Goal: Information Seeking & Learning: Learn about a topic

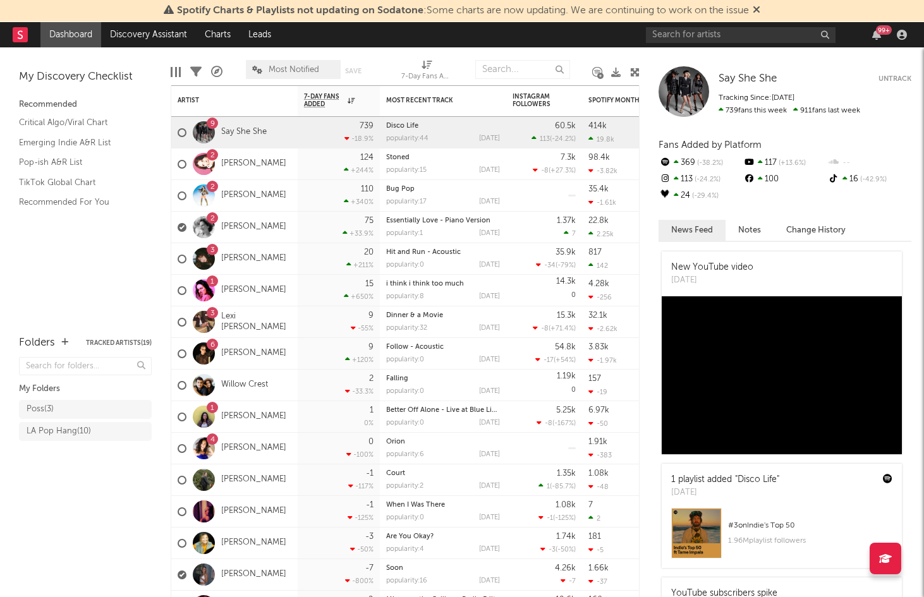
click at [878, 32] on div "99 +" at bounding box center [884, 29] width 16 height 9
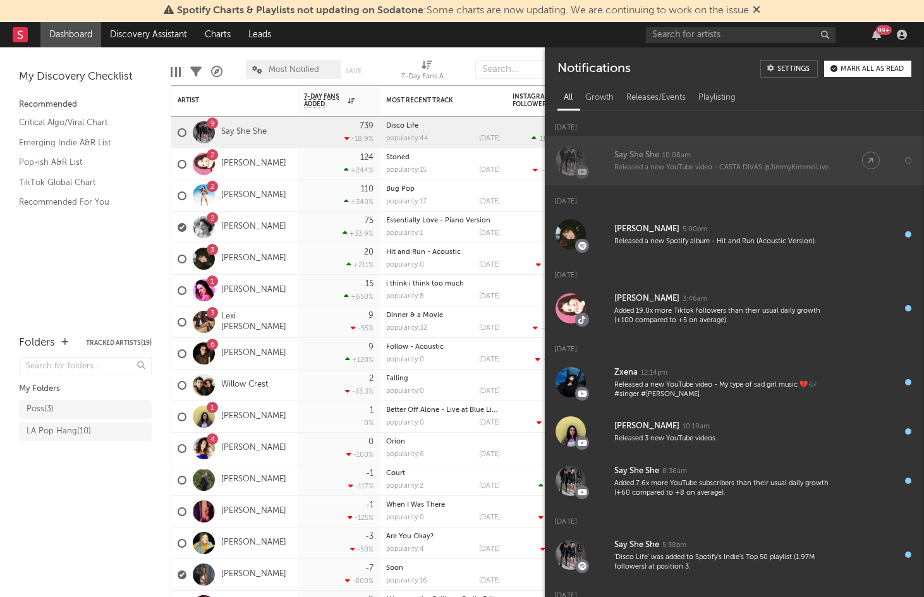
click at [741, 164] on div "Released a new YouTube video - CASTA DIVAS @JimmyKimmelLive." at bounding box center [725, 167] width 222 height 9
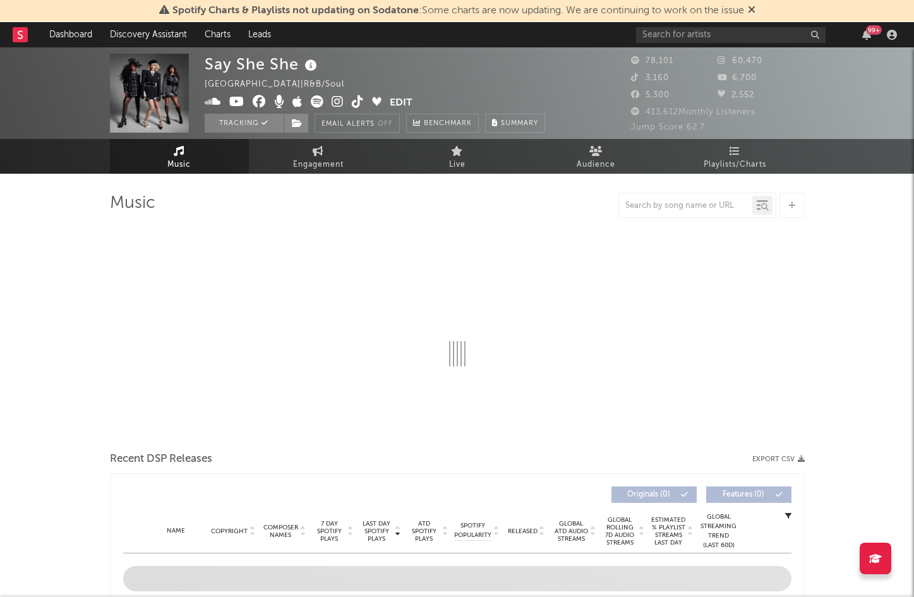
select select "6m"
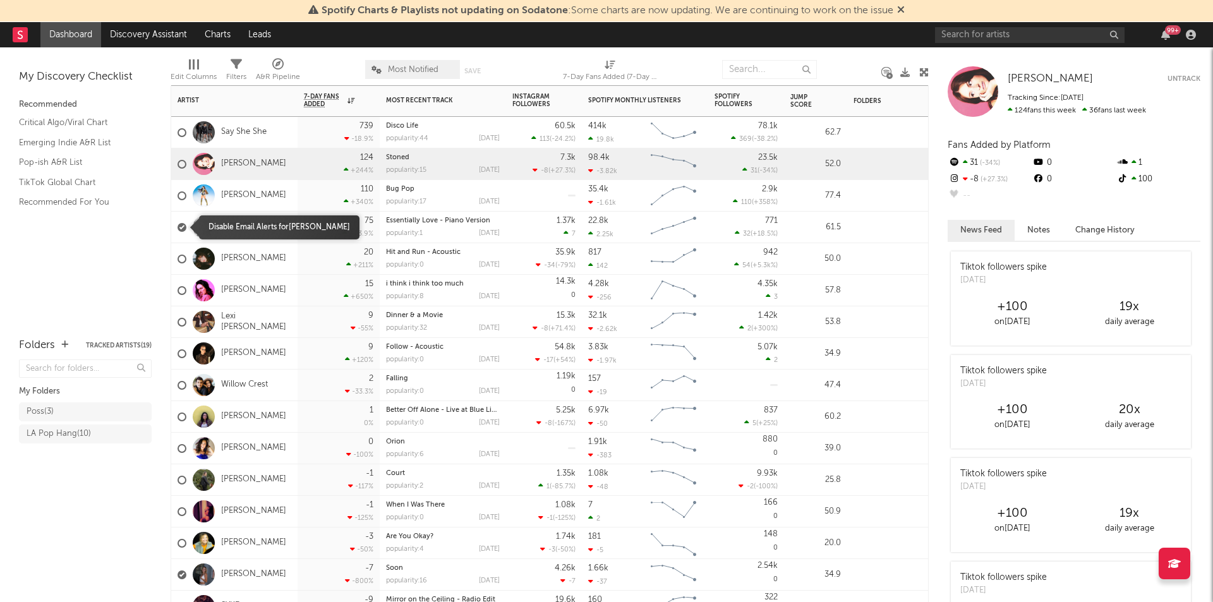
click at [178, 226] on div at bounding box center [182, 227] width 9 height 9
click at [178, 226] on input "checkbox" at bounding box center [178, 227] width 0 height 11
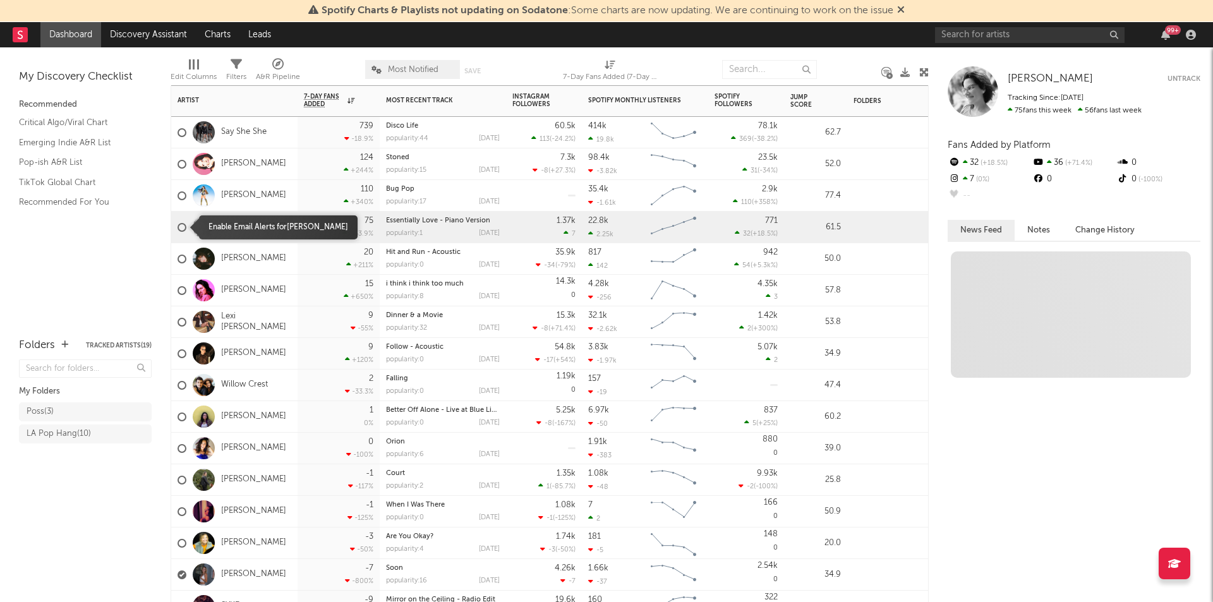
click at [181, 222] on label at bounding box center [182, 227] width 9 height 11
click at [178, 222] on input "checkbox" at bounding box center [178, 227] width 0 height 11
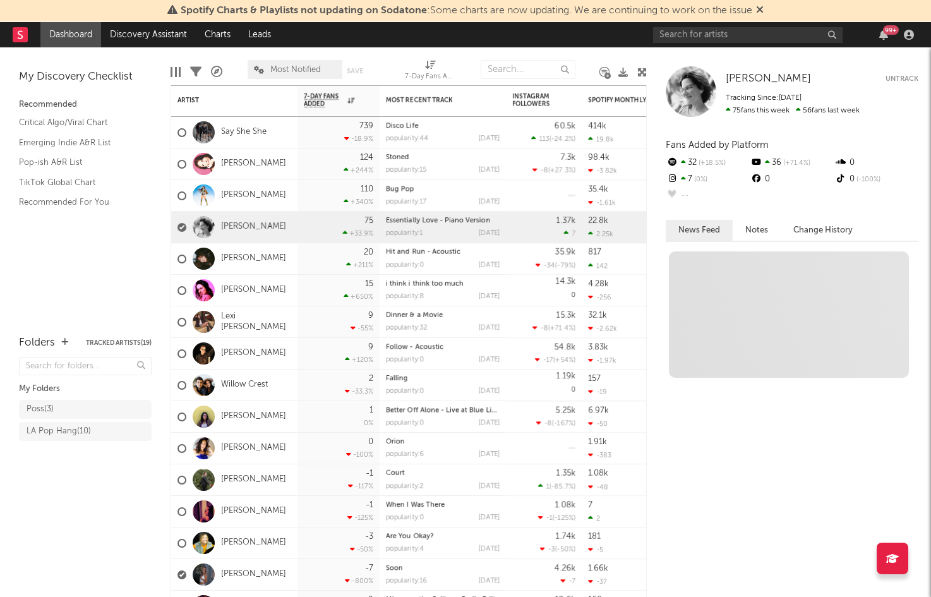
click at [901, 75] on button "Untrack" at bounding box center [902, 79] width 33 height 13
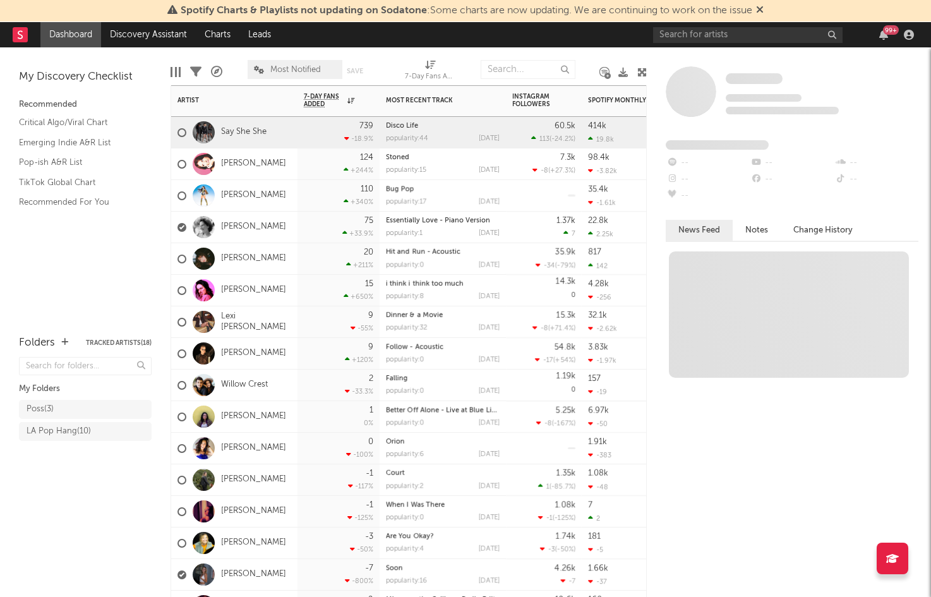
click at [186, 351] on div at bounding box center [203, 353] width 35 height 22
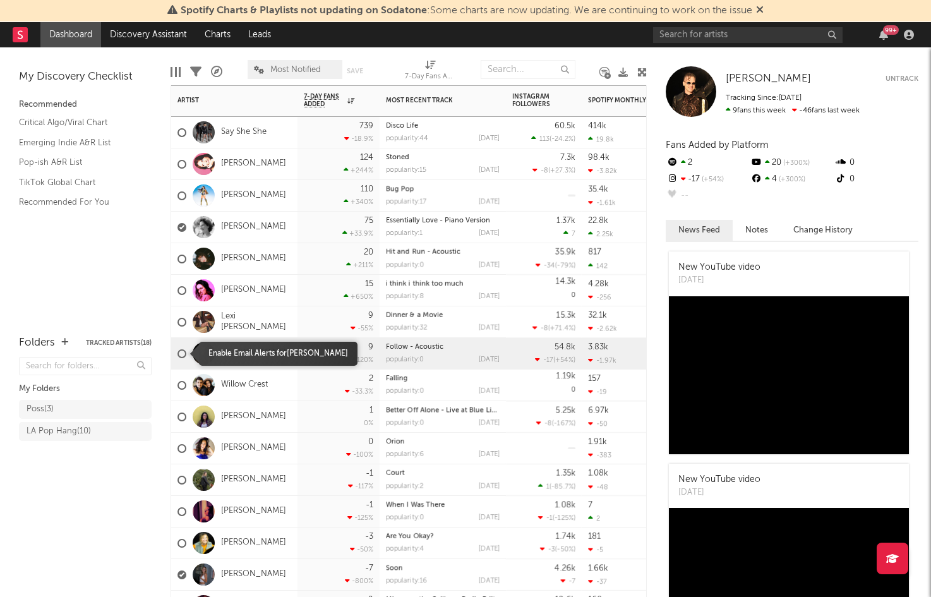
click at [182, 350] on div at bounding box center [182, 353] width 9 height 9
click at [178, 350] on input "checkbox" at bounding box center [178, 353] width 0 height 11
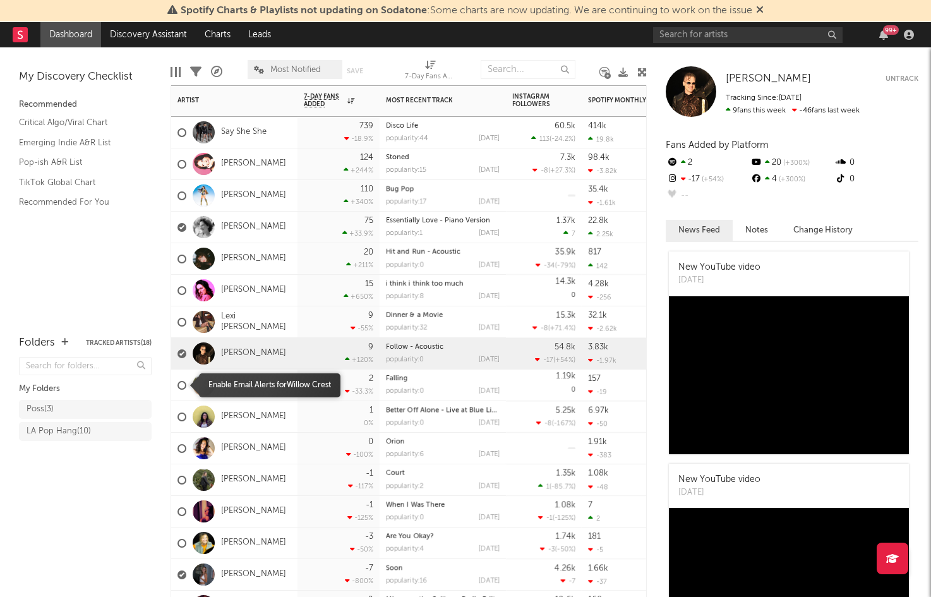
click at [181, 388] on div at bounding box center [182, 385] width 9 height 9
click at [178, 388] on input "checkbox" at bounding box center [178, 385] width 0 height 11
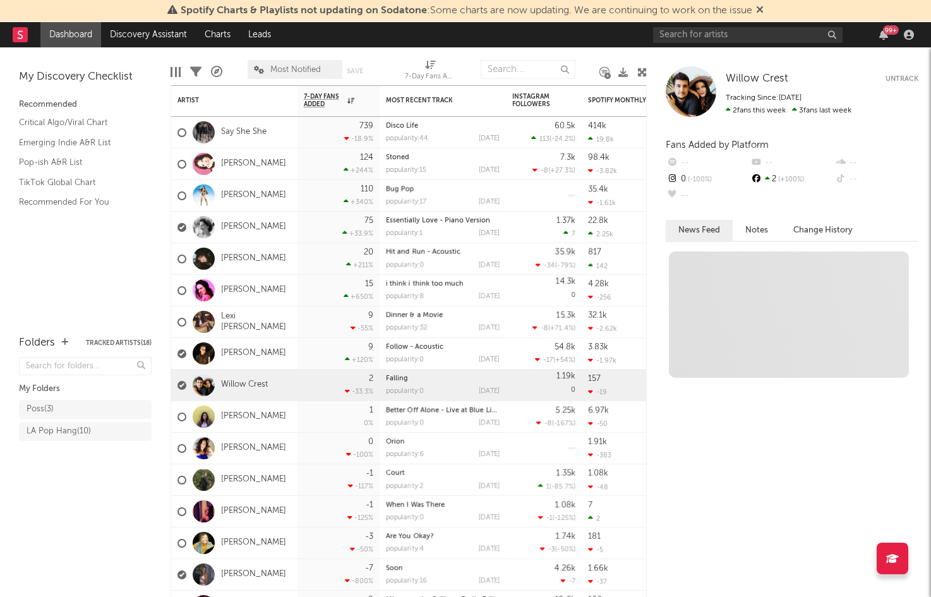
click at [895, 80] on button "Untrack" at bounding box center [902, 79] width 33 height 13
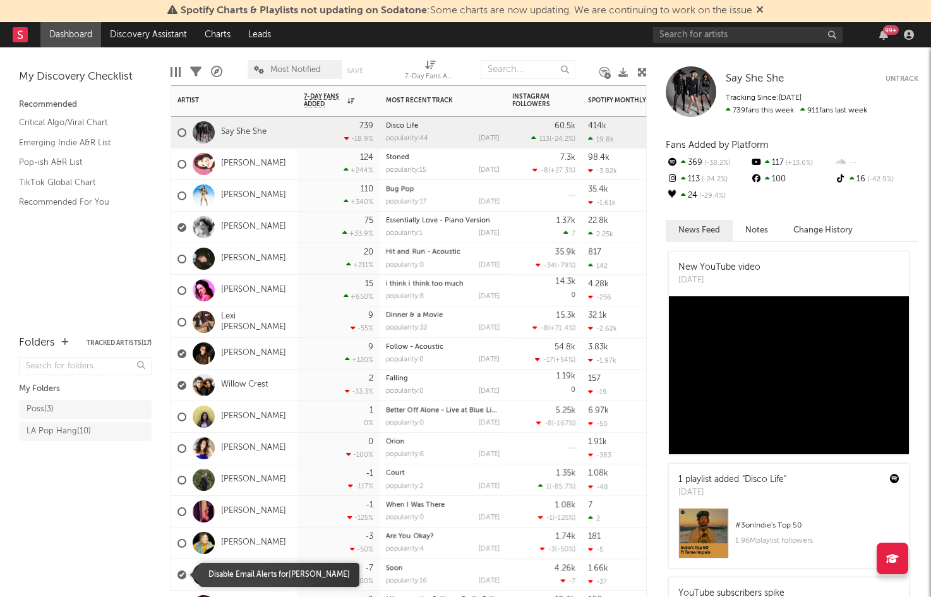
click at [182, 577] on div at bounding box center [182, 575] width 9 height 9
click at [178, 577] on input "checkbox" at bounding box center [178, 574] width 0 height 11
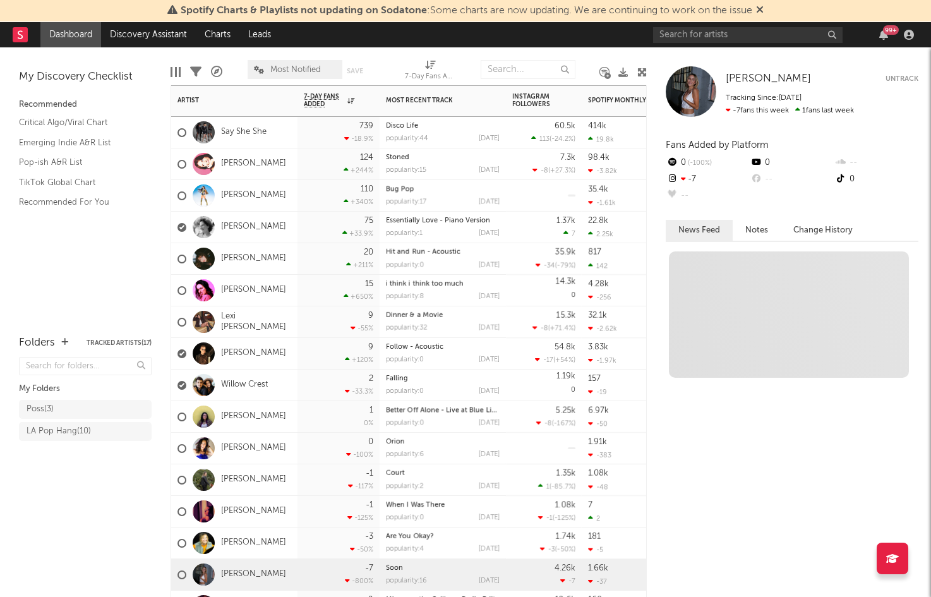
click at [265, 354] on div "[PERSON_NAME]" at bounding box center [234, 354] width 126 height 32
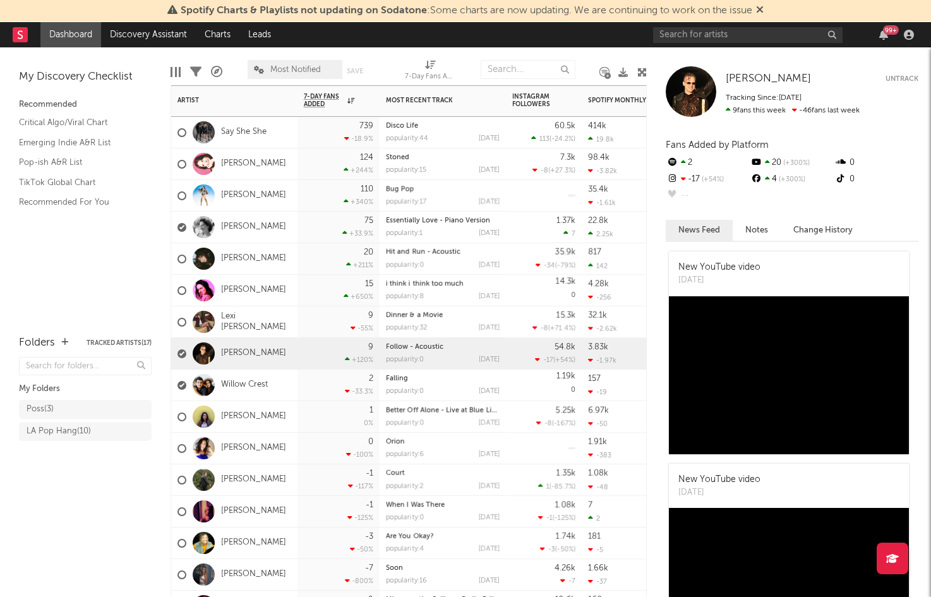
click at [909, 78] on button "Untrack" at bounding box center [902, 79] width 33 height 13
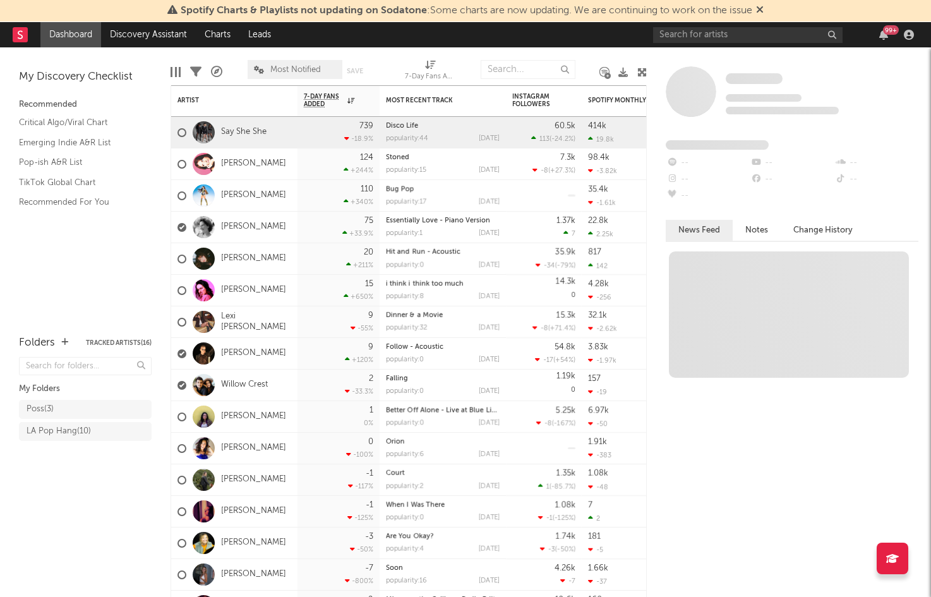
click at [761, 6] on icon at bounding box center [760, 9] width 8 height 10
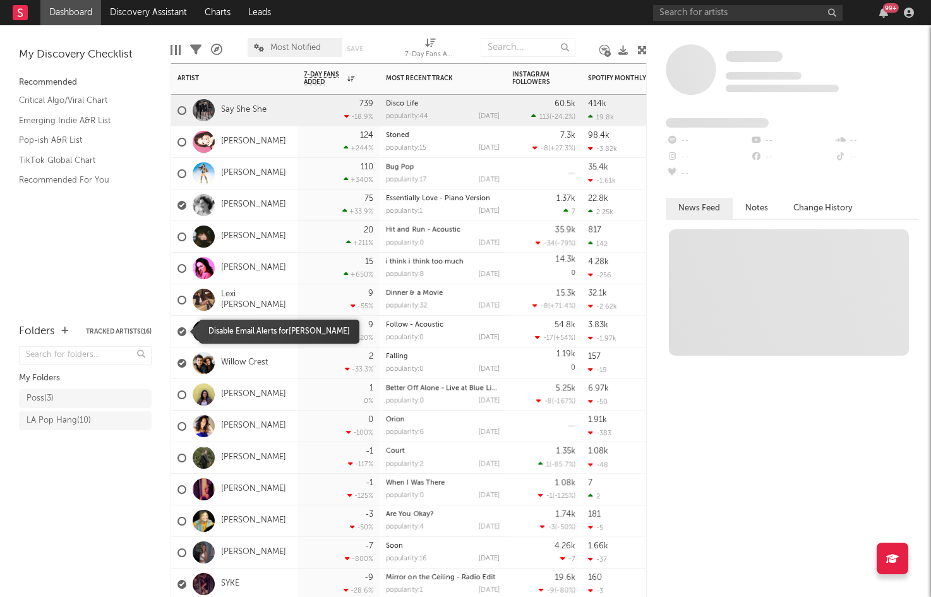
click at [183, 332] on div at bounding box center [182, 331] width 9 height 9
click at [178, 332] on input "checkbox" at bounding box center [178, 331] width 0 height 11
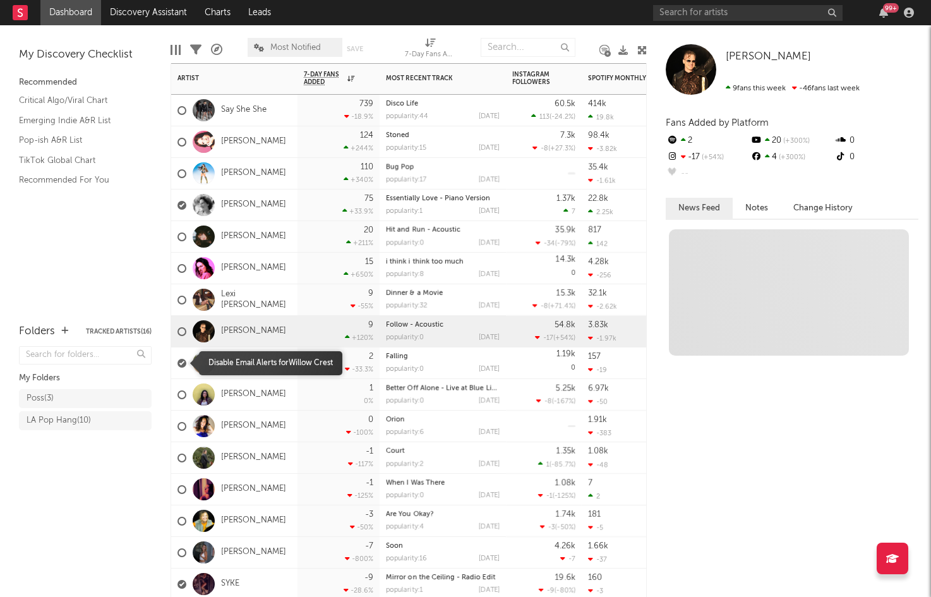
click at [184, 363] on div at bounding box center [182, 363] width 9 height 9
click at [178, 363] on input "checkbox" at bounding box center [178, 363] width 0 height 11
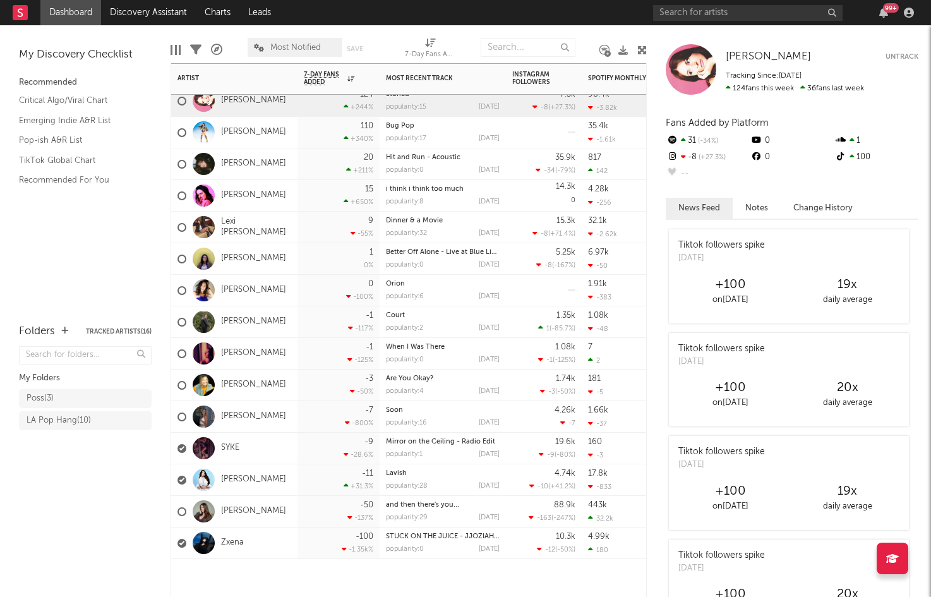
click at [176, 546] on div "Zxena" at bounding box center [234, 544] width 126 height 32
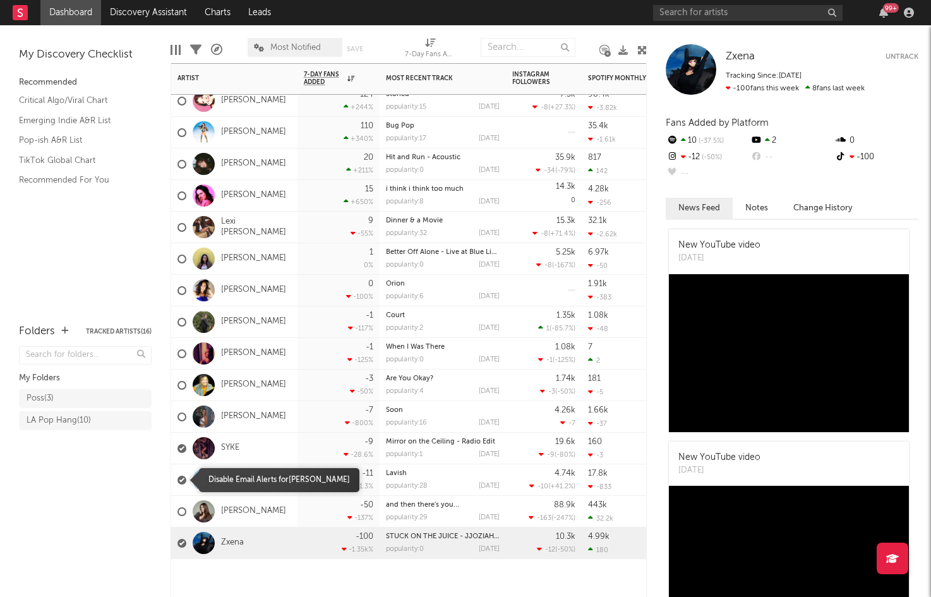
click at [181, 478] on div at bounding box center [182, 480] width 9 height 9
click at [178, 478] on input "checkbox" at bounding box center [178, 480] width 0 height 11
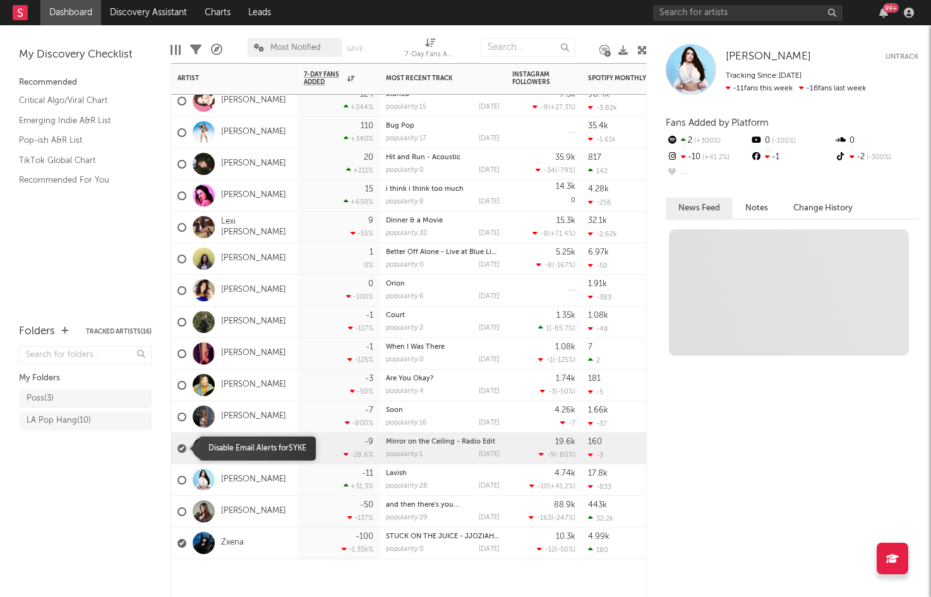
drag, startPoint x: 182, startPoint y: 444, endPoint x: 182, endPoint y: 466, distance: 22.1
click at [183, 444] on label at bounding box center [182, 448] width 9 height 11
click at [178, 444] on input "checkbox" at bounding box center [178, 448] width 0 height 11
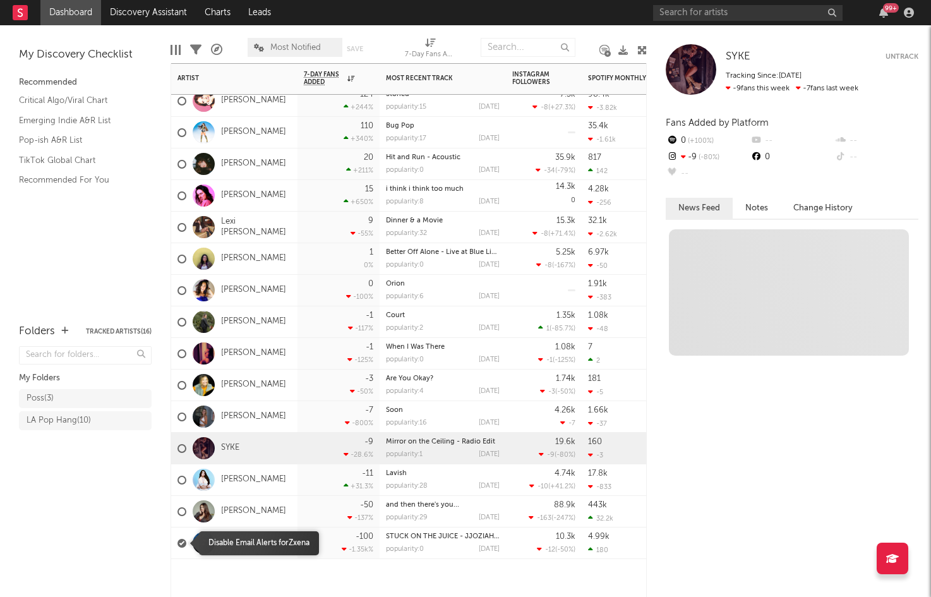
click at [182, 541] on div at bounding box center [182, 543] width 9 height 9
click at [178, 541] on input "checkbox" at bounding box center [178, 543] width 0 height 11
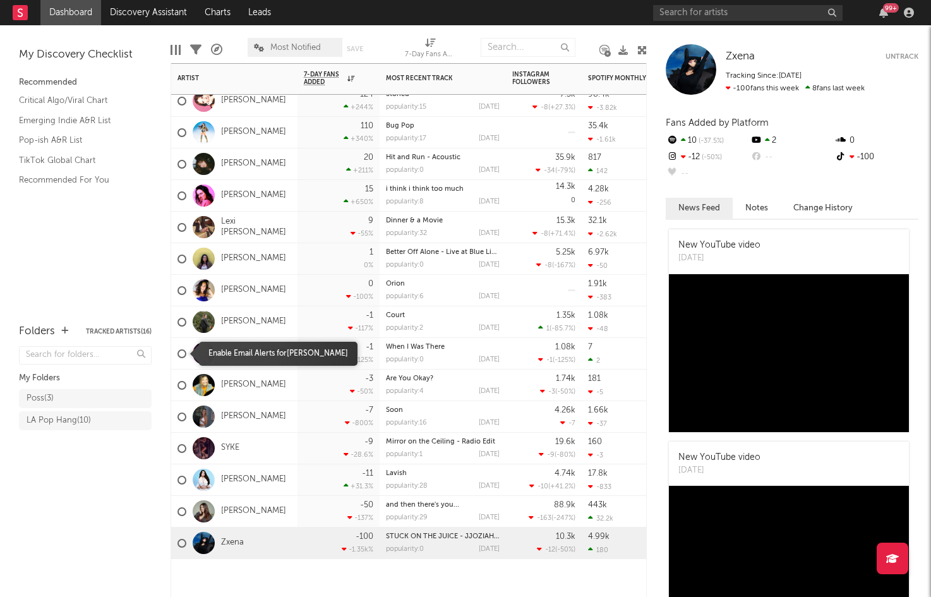
click at [183, 354] on div at bounding box center [182, 353] width 9 height 9
click at [178, 354] on input "checkbox" at bounding box center [178, 353] width 0 height 11
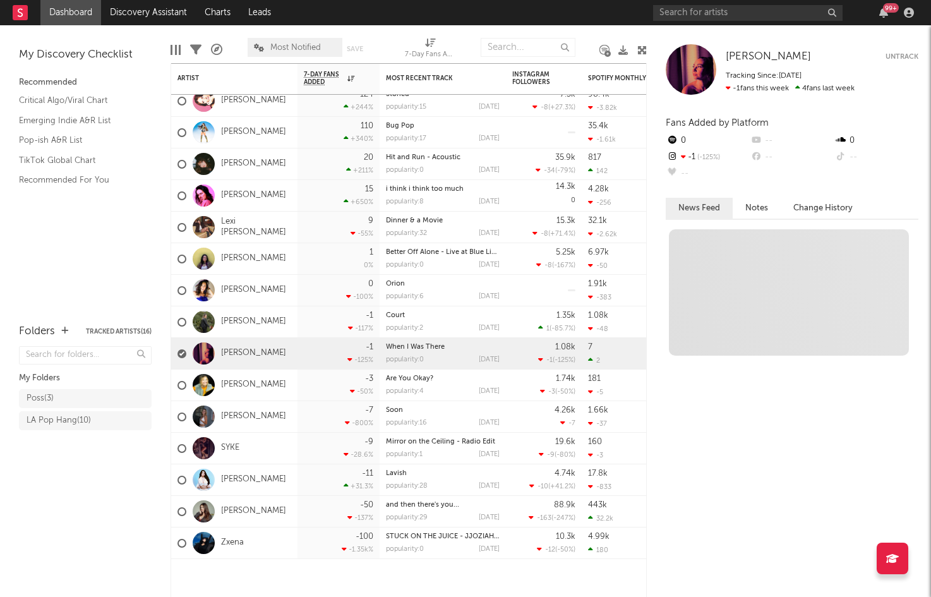
click at [901, 52] on button "Untrack" at bounding box center [902, 57] width 33 height 13
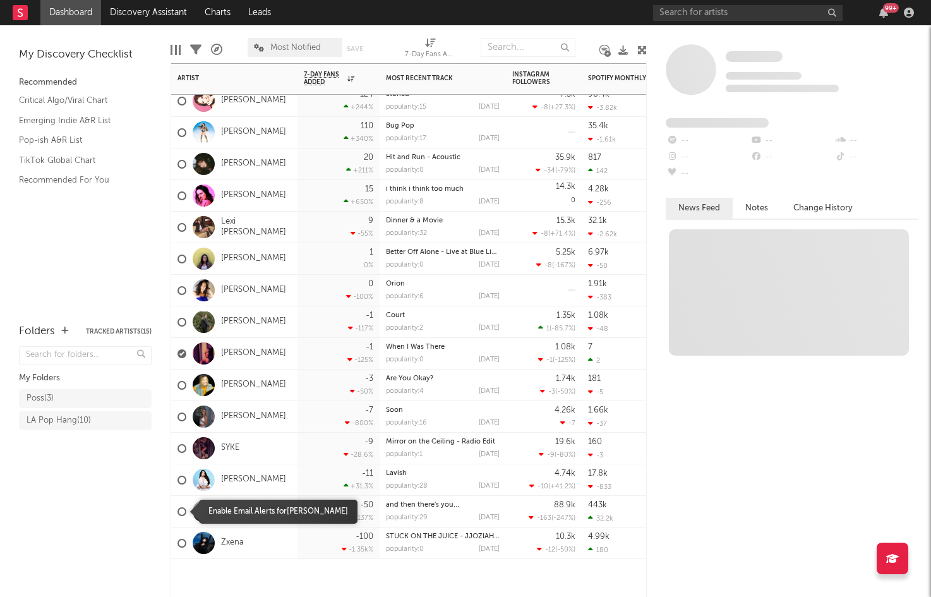
click at [181, 511] on div at bounding box center [182, 511] width 9 height 9
click at [178, 511] on input "checkbox" at bounding box center [178, 511] width 0 height 11
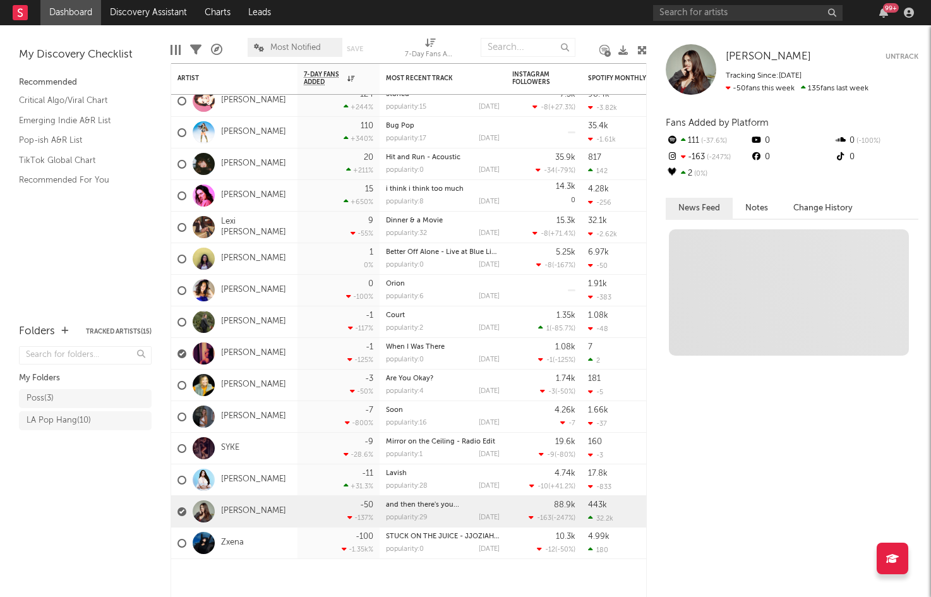
click at [912, 59] on button "Untrack" at bounding box center [902, 57] width 33 height 13
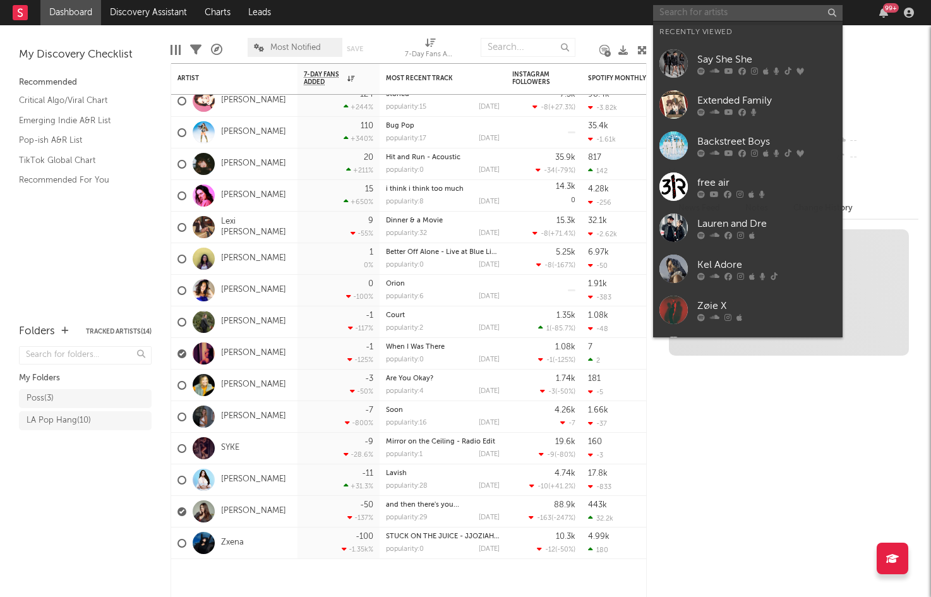
click at [699, 14] on input "text" at bounding box center [748, 13] width 190 height 16
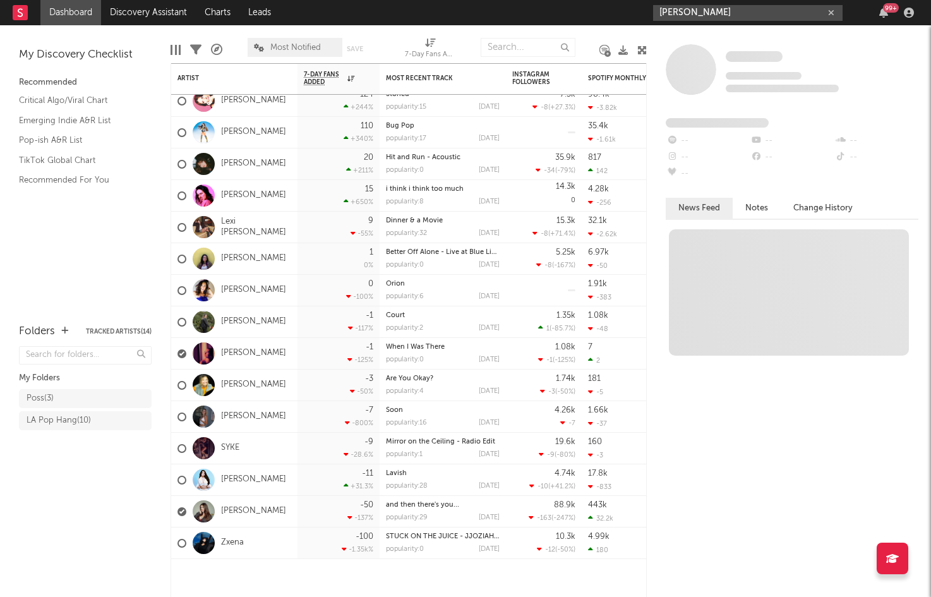
click at [774, 11] on input "matias" at bounding box center [748, 13] width 190 height 16
type input "matias"
click at [709, 474] on div at bounding box center [792, 411] width 253 height 371
click at [885, 11] on div "99 +" at bounding box center [891, 7] width 16 height 9
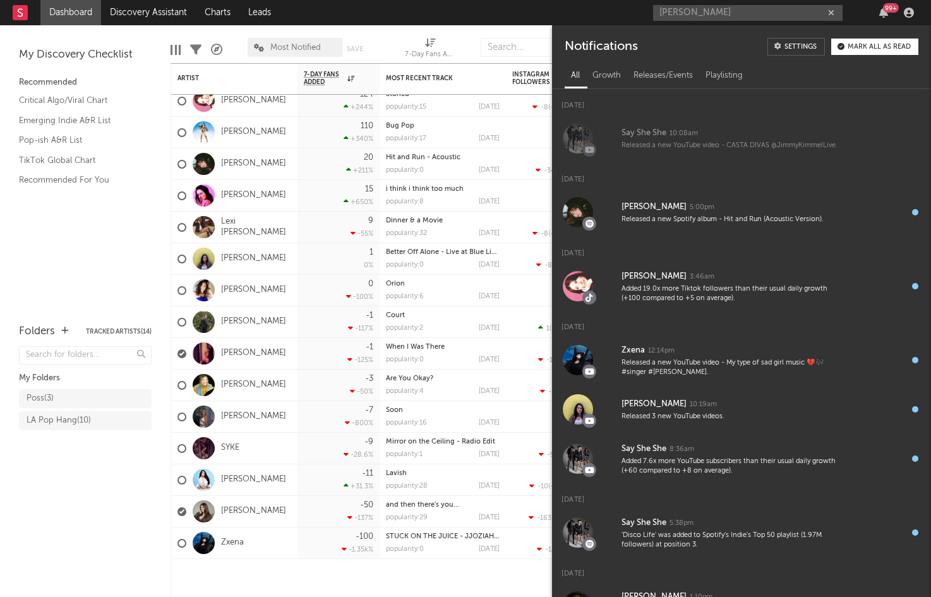
click at [377, 23] on nav "Dashboard Discovery Assistant Charts Leads matias 99 +" at bounding box center [465, 12] width 931 height 25
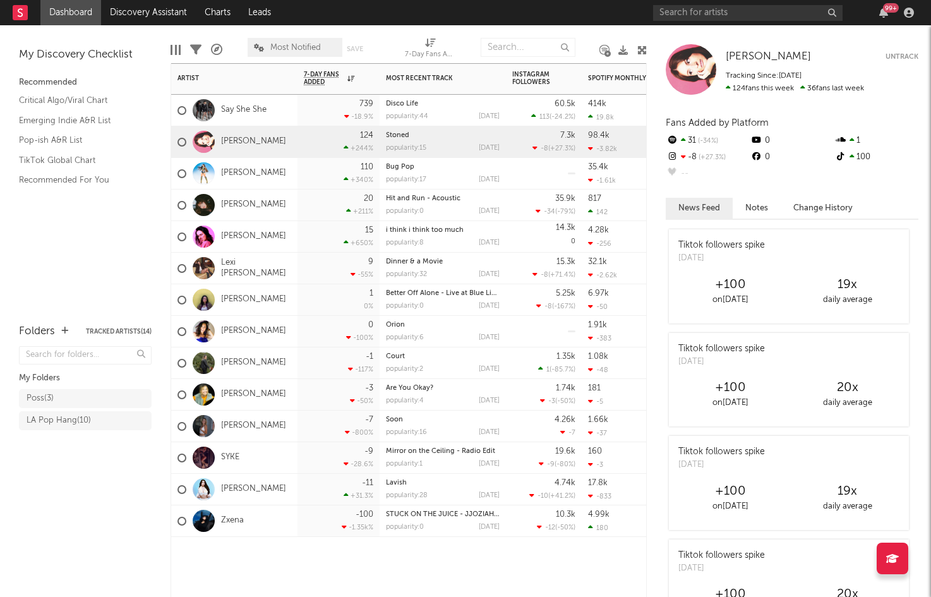
click at [643, 99] on div "414k 19.8k" at bounding box center [616, 111] width 57 height 32
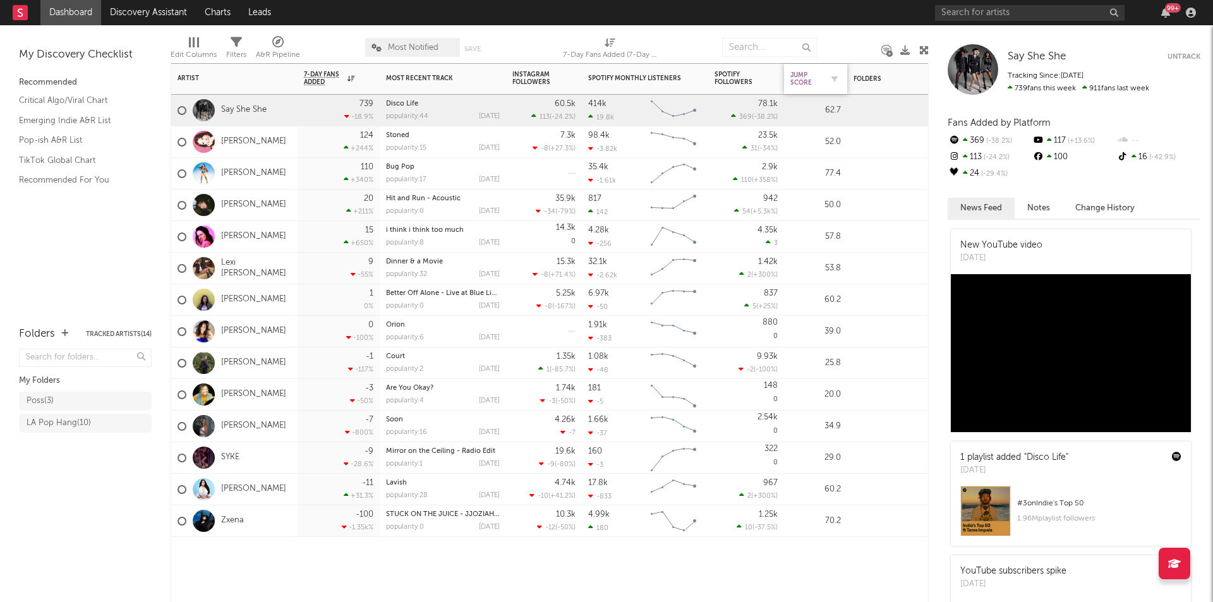
click at [804, 80] on div "Jump Score" at bounding box center [806, 78] width 32 height 15
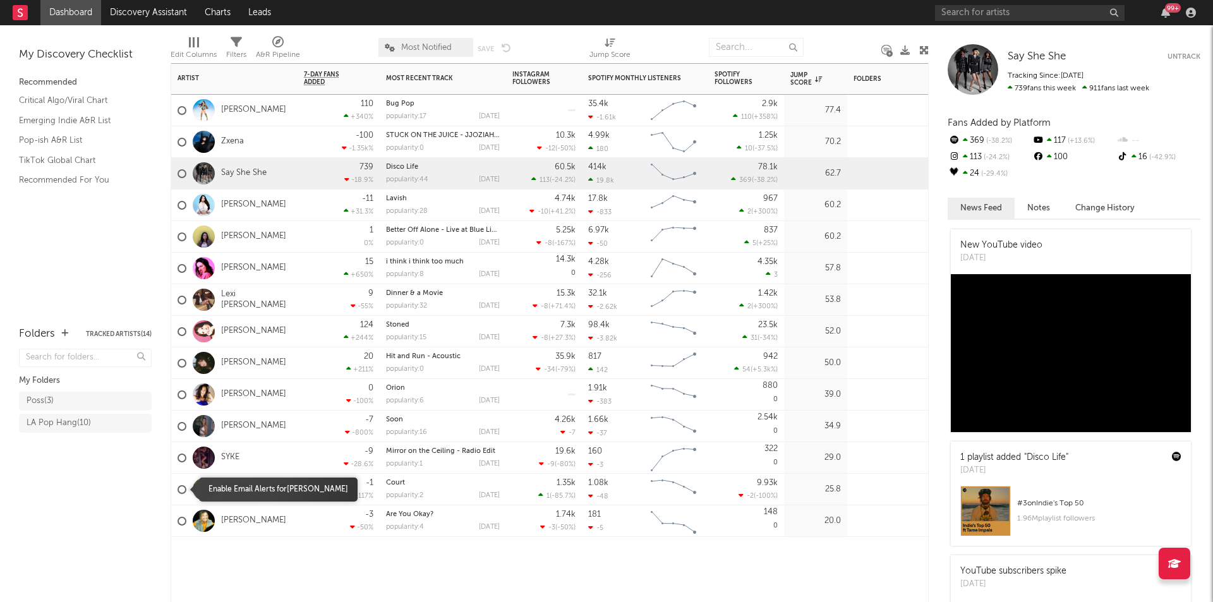
click at [180, 490] on div at bounding box center [182, 489] width 9 height 9
click at [178, 490] on input "checkbox" at bounding box center [178, 489] width 0 height 11
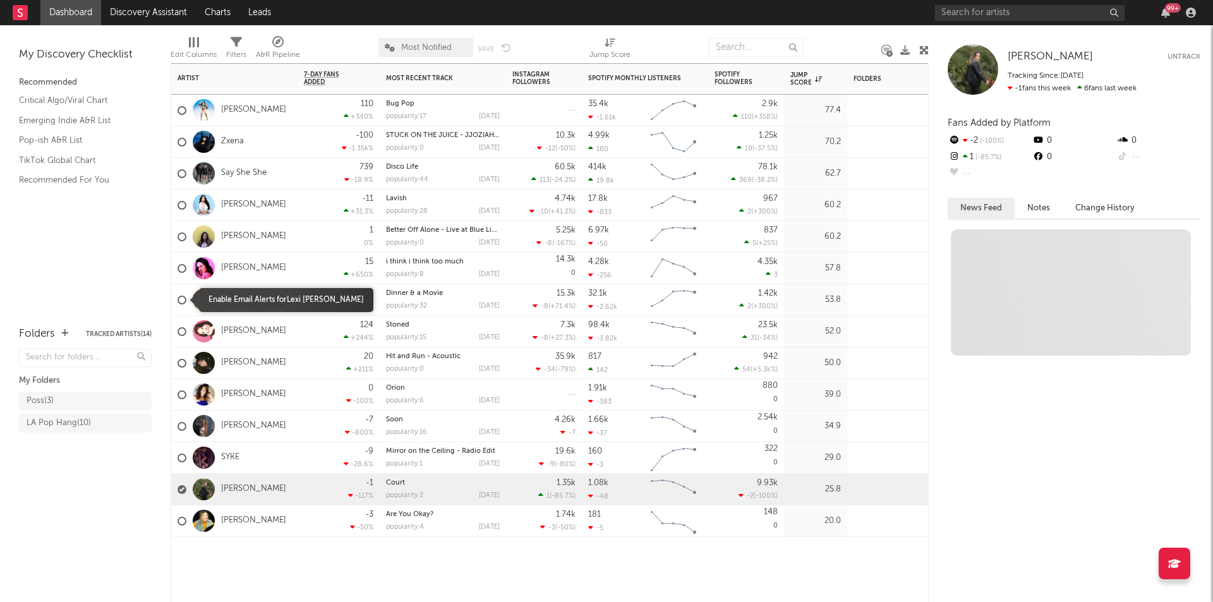
click at [181, 297] on div at bounding box center [182, 300] width 9 height 9
click at [178, 297] on input "checkbox" at bounding box center [178, 299] width 0 height 11
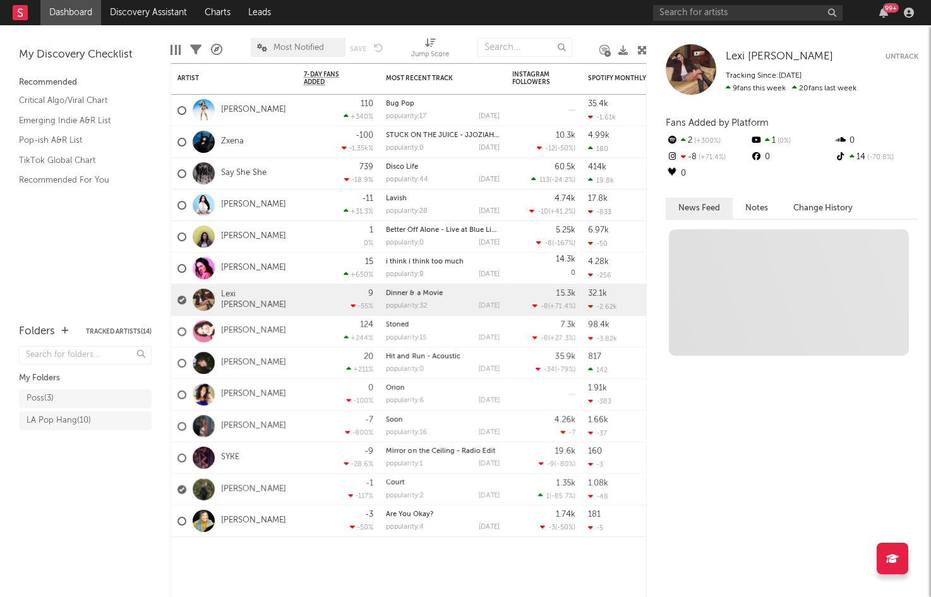
click at [897, 57] on button "Untrack" at bounding box center [902, 57] width 33 height 13
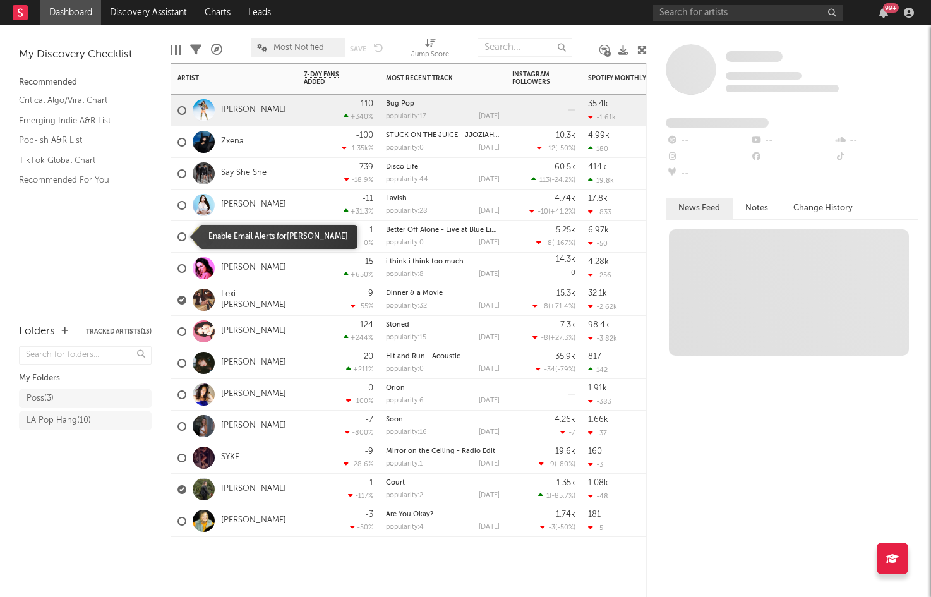
click at [186, 239] on label at bounding box center [182, 236] width 9 height 11
click at [178, 239] on input "checkbox" at bounding box center [178, 236] width 0 height 11
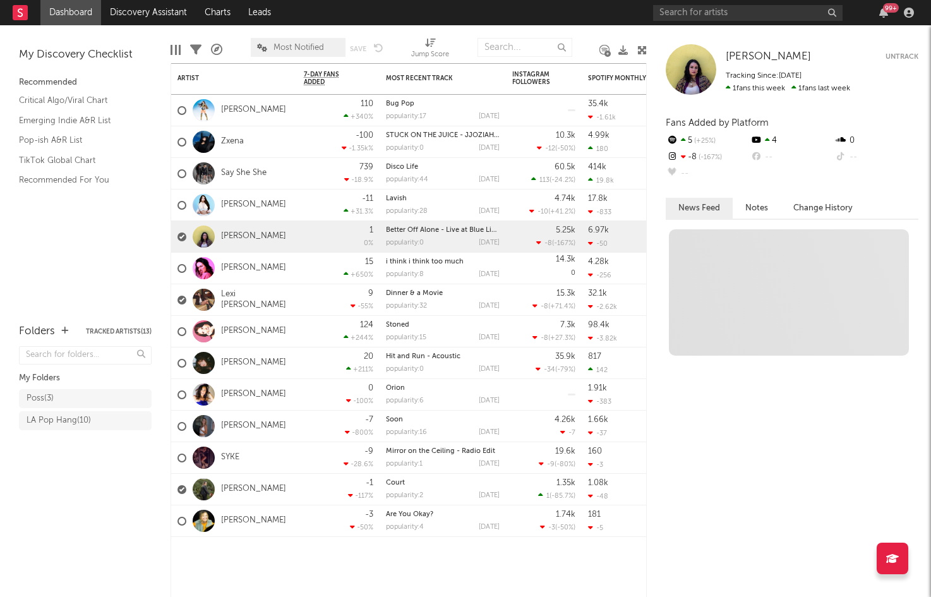
click at [911, 56] on button "Untrack" at bounding box center [902, 57] width 33 height 13
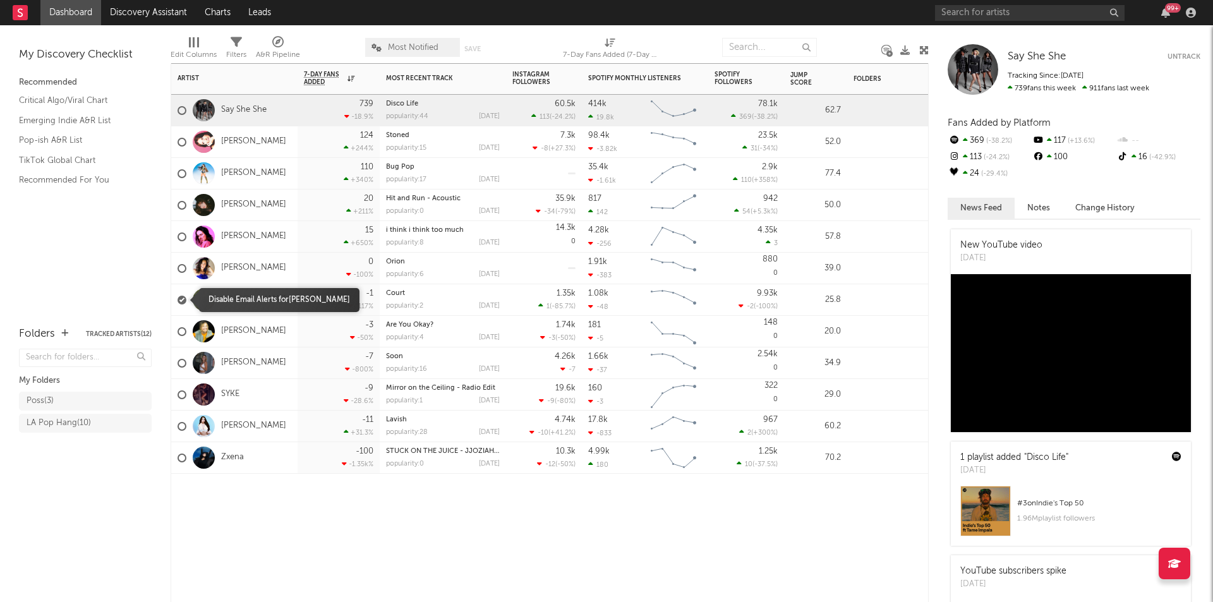
click at [180, 300] on div at bounding box center [182, 300] width 9 height 9
click at [178, 300] on input "checkbox" at bounding box center [178, 299] width 0 height 11
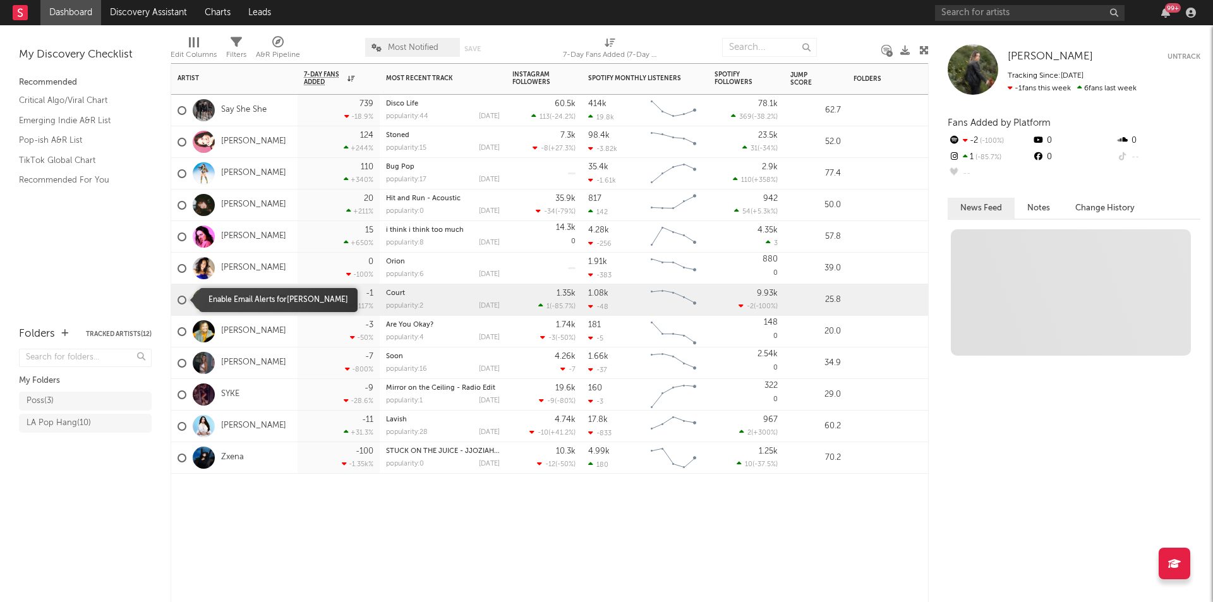
click at [183, 301] on div at bounding box center [182, 300] width 9 height 9
click at [178, 301] on input "checkbox" at bounding box center [178, 299] width 0 height 11
click at [41, 136] on link "Pop-ish A&R List" at bounding box center [79, 140] width 120 height 14
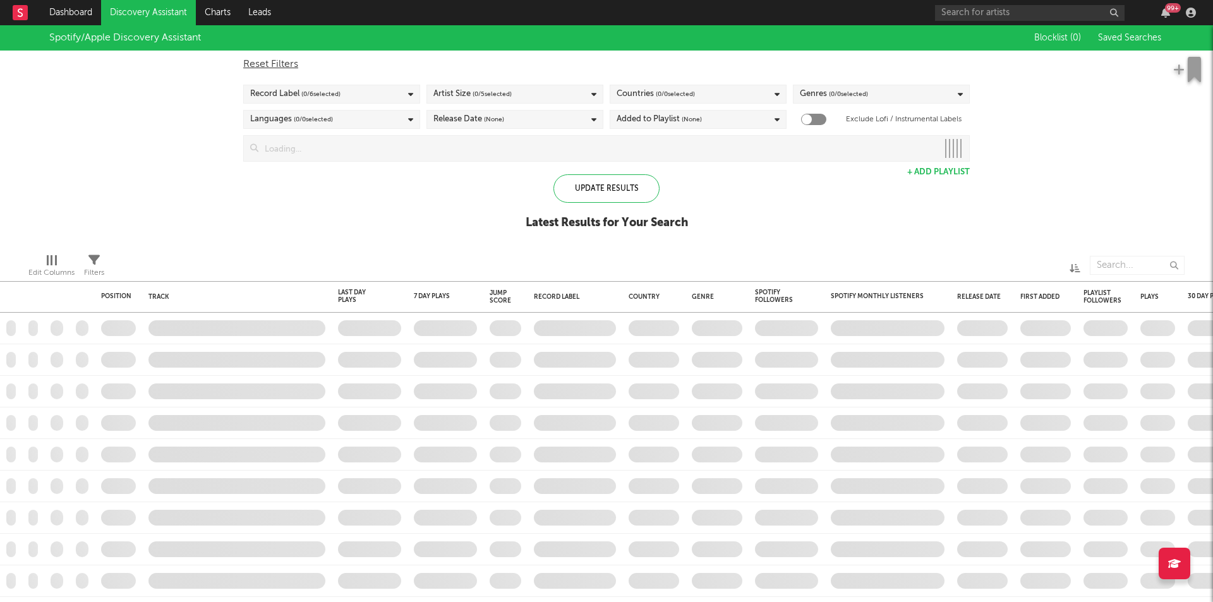
checkbox input "true"
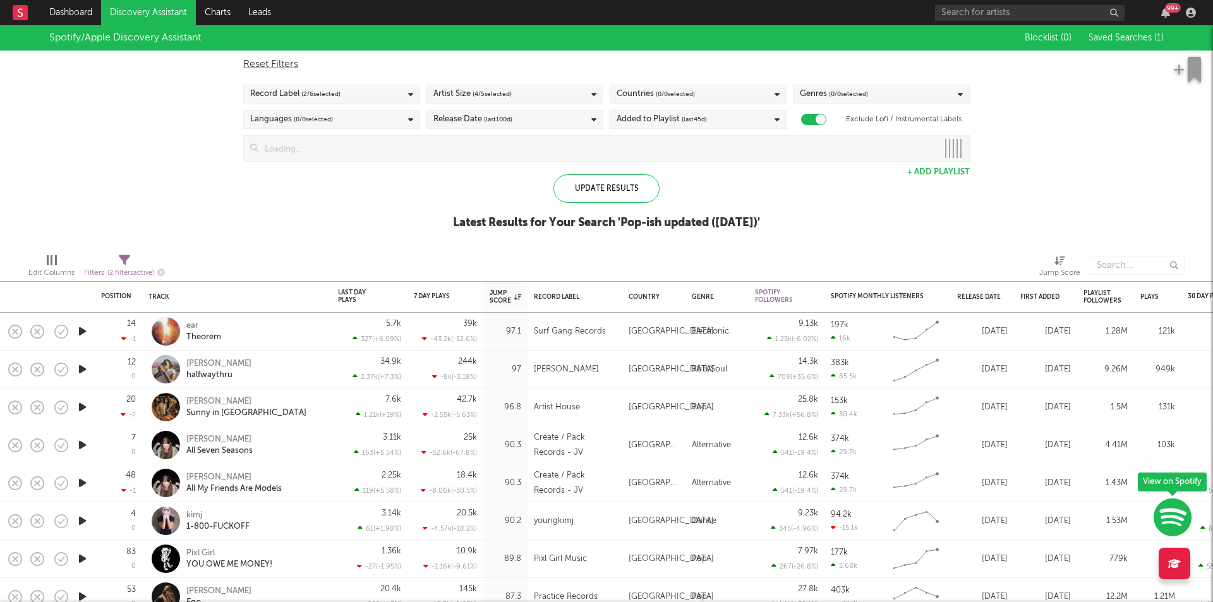
click at [80, 329] on icon "button" at bounding box center [82, 332] width 13 height 16
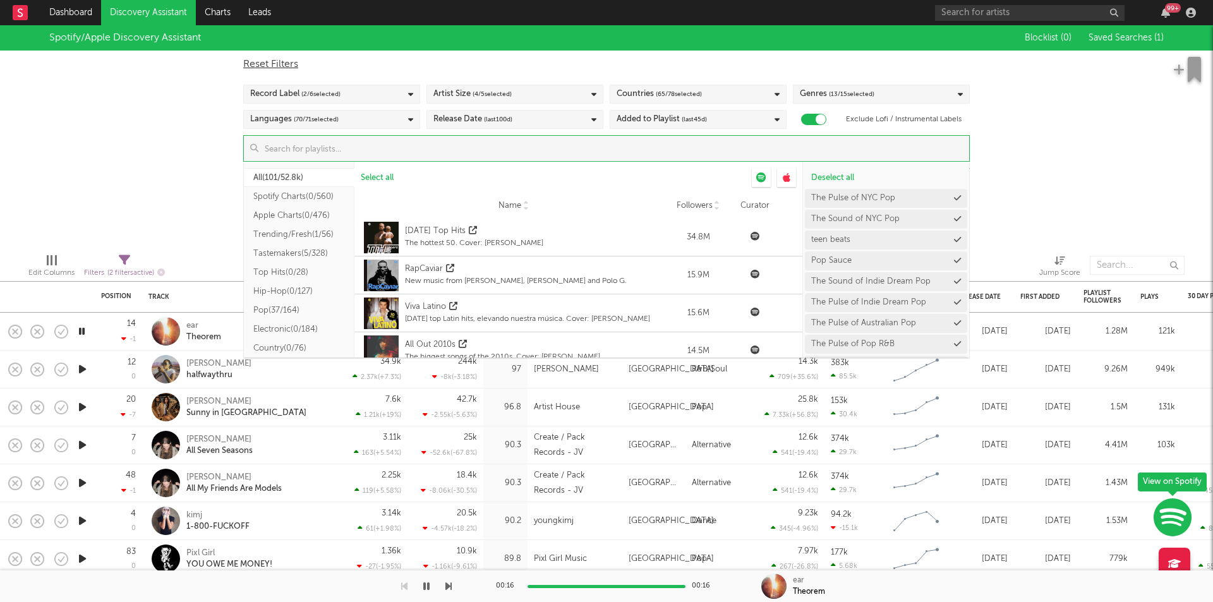
click at [678, 148] on input at bounding box center [613, 148] width 711 height 25
click at [305, 143] on input at bounding box center [613, 148] width 711 height 25
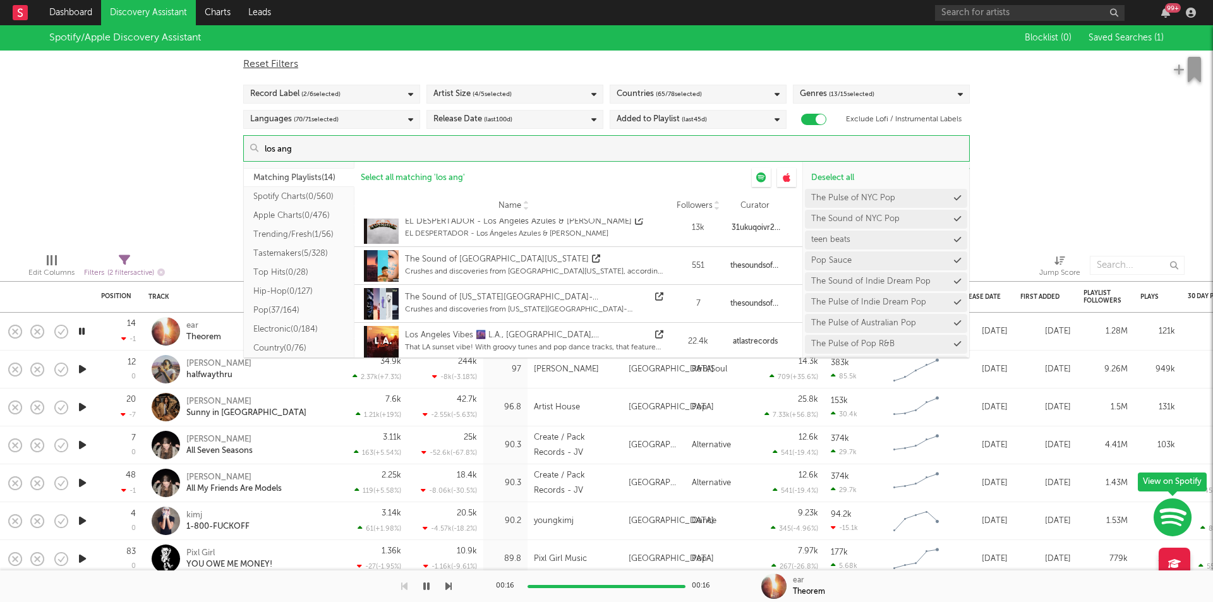
scroll to position [392, 0]
click at [345, 148] on input "los ang" at bounding box center [613, 148] width 711 height 25
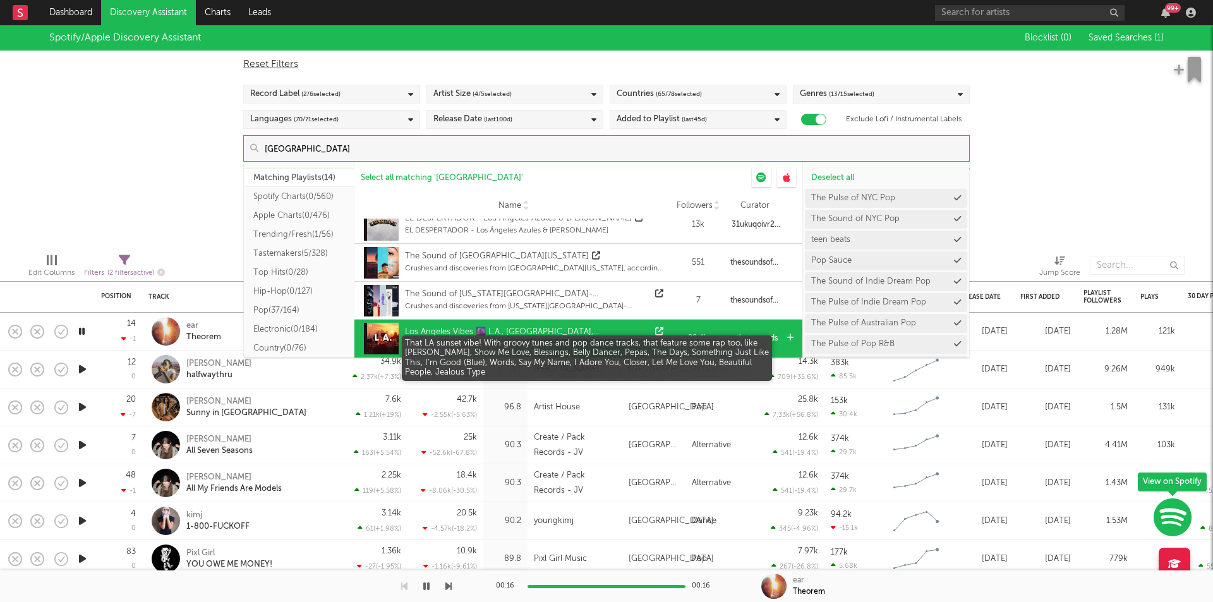
type input "los angeles"
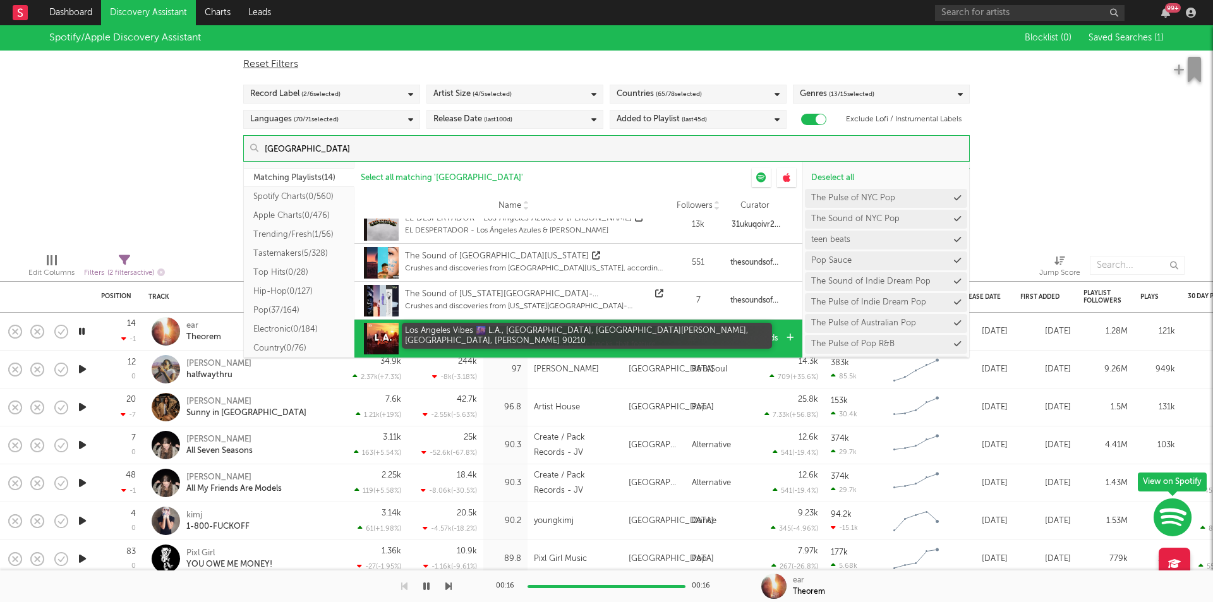
click at [540, 337] on div "Los Angeles Vibes 🌆 L.A., Hollywood, Santa Monica, Venice, Beverly Hills 90210" at bounding box center [528, 332] width 247 height 13
click at [521, 329] on div "Los Angeles Vibes 🌆 L.A., Hollywood, Santa Monica, Venice, Beverly Hills 90210" at bounding box center [528, 332] width 247 height 13
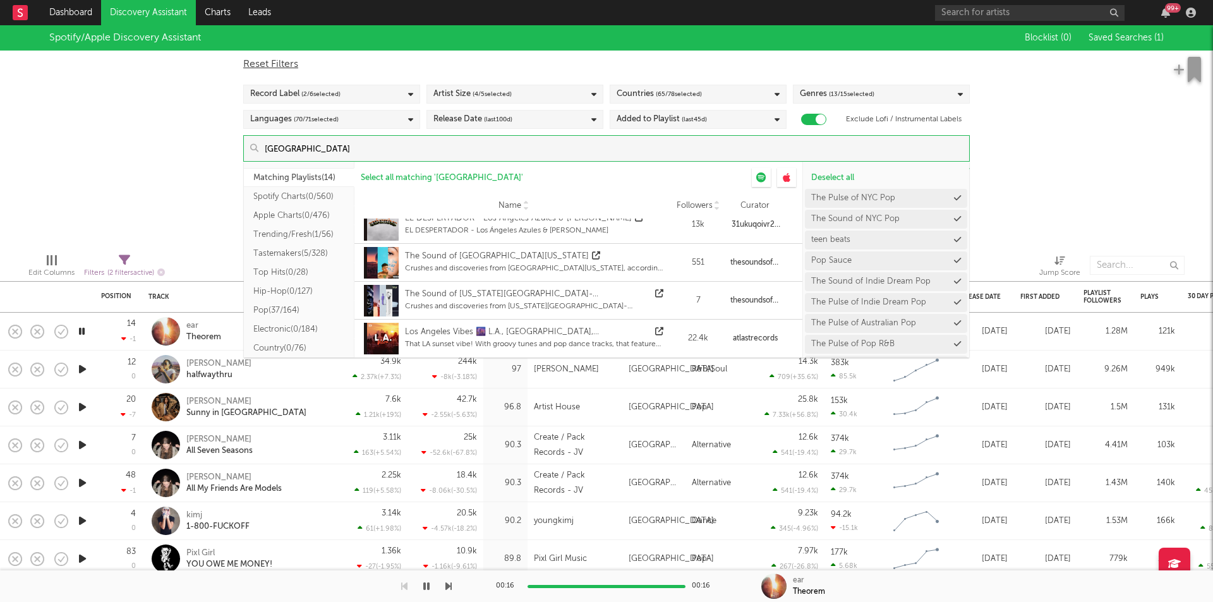
click at [1057, 161] on div "Spotify/Apple Discovery Assistant Blocklist ( 0 ) Saved Searches ( 1 ) Reset Fi…" at bounding box center [606, 134] width 1213 height 218
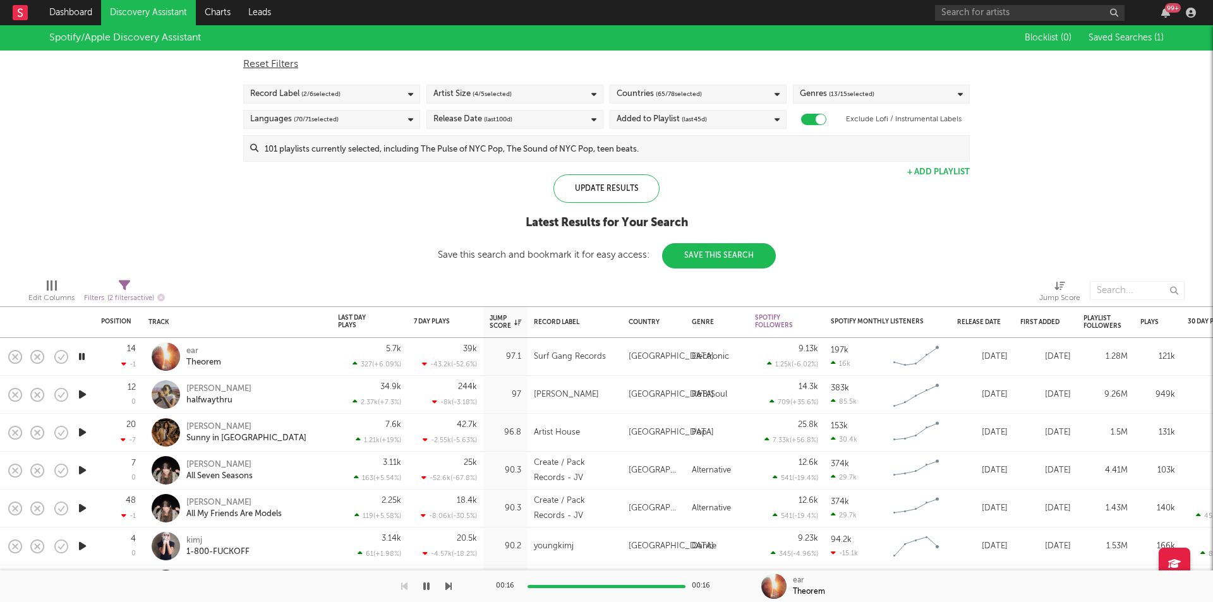
click at [83, 395] on icon "button" at bounding box center [82, 395] width 13 height 16
click at [82, 430] on icon "button" at bounding box center [82, 433] width 13 height 16
click at [82, 469] on icon "button" at bounding box center [82, 471] width 13 height 16
click at [773, 94] on div "Countries ( 65 / 78 selected)" at bounding box center [698, 94] width 177 height 19
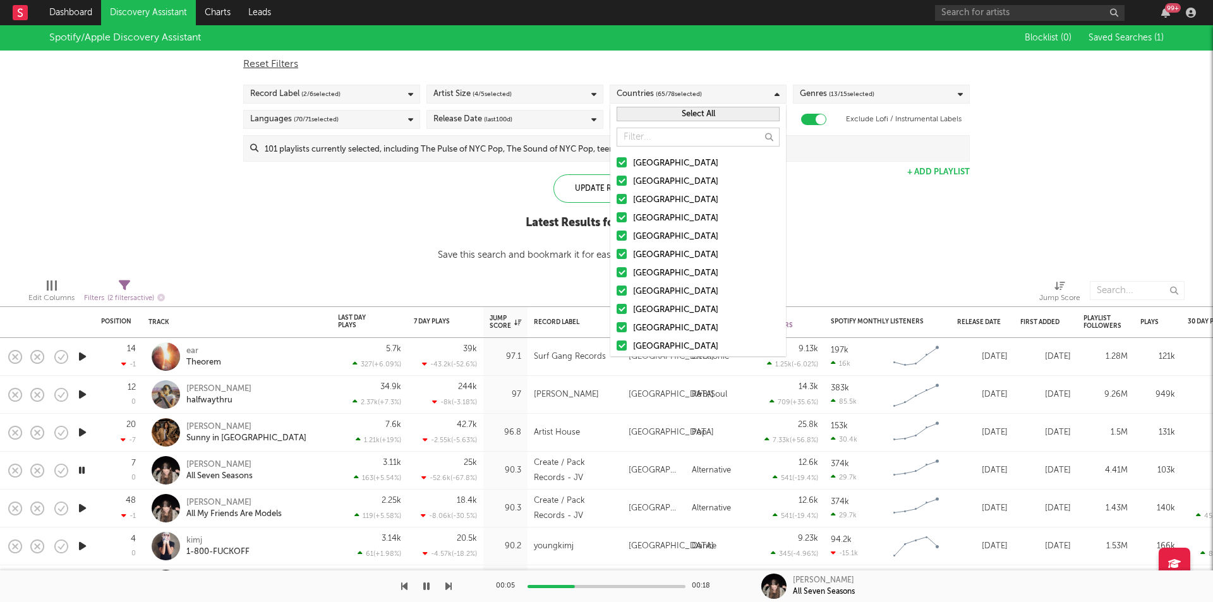
click at [747, 137] on input "text" at bounding box center [698, 137] width 163 height 19
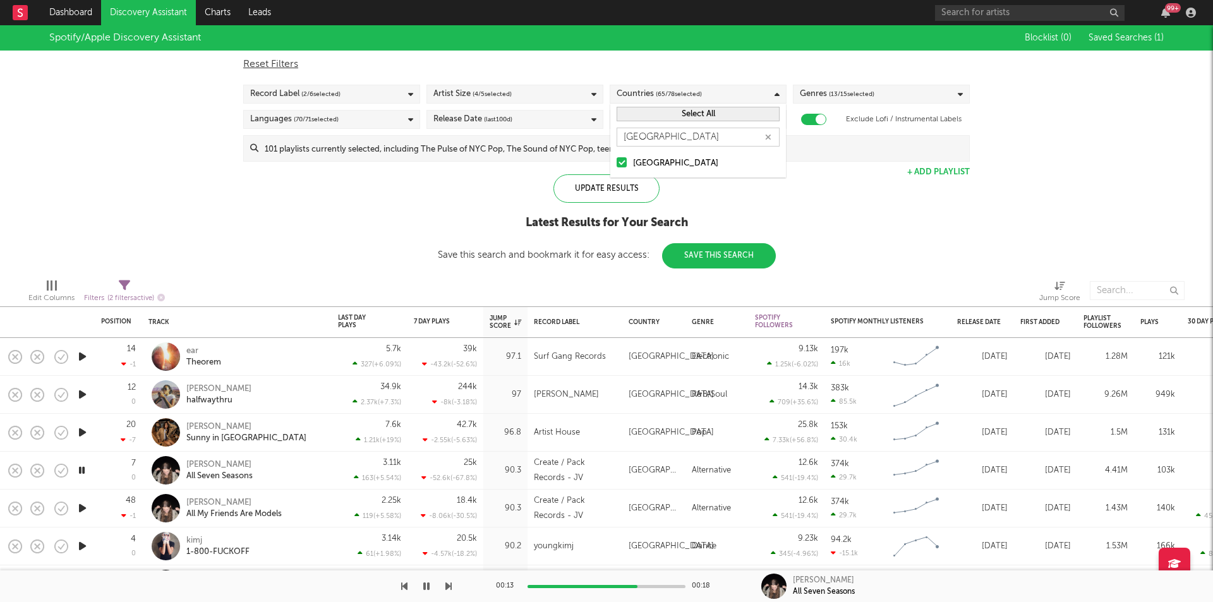
type input "united states"
click at [686, 163] on div "[GEOGRAPHIC_DATA]" at bounding box center [706, 163] width 147 height 15
click at [617, 163] on input "[GEOGRAPHIC_DATA]" at bounding box center [617, 163] width 0 height 15
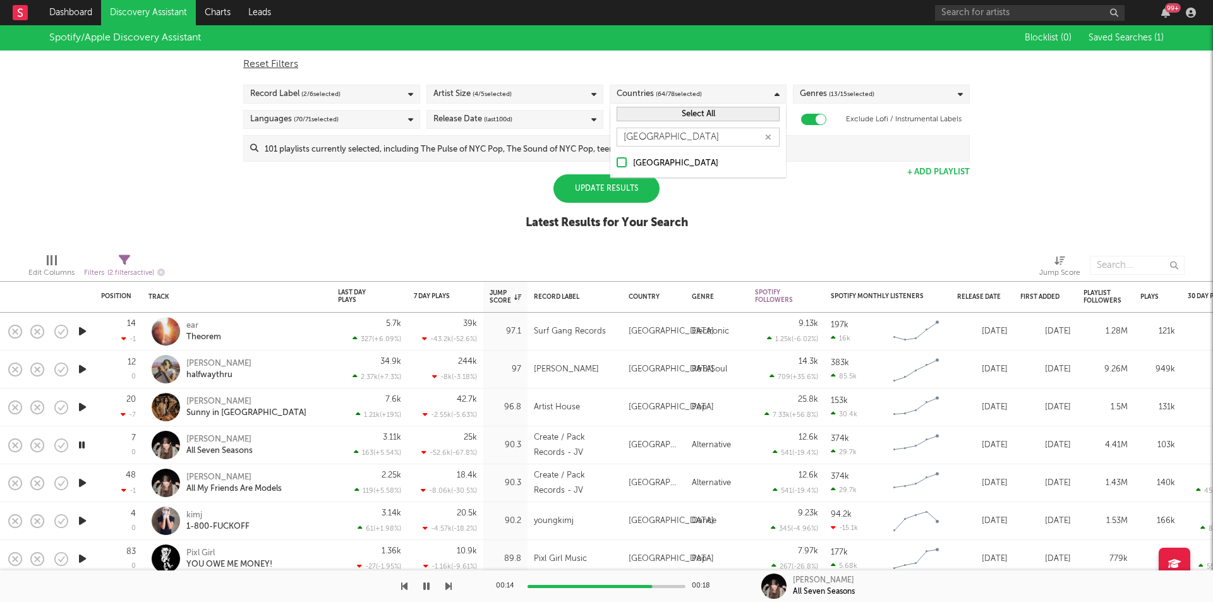
click at [595, 188] on div "Update Results" at bounding box center [606, 188] width 106 height 28
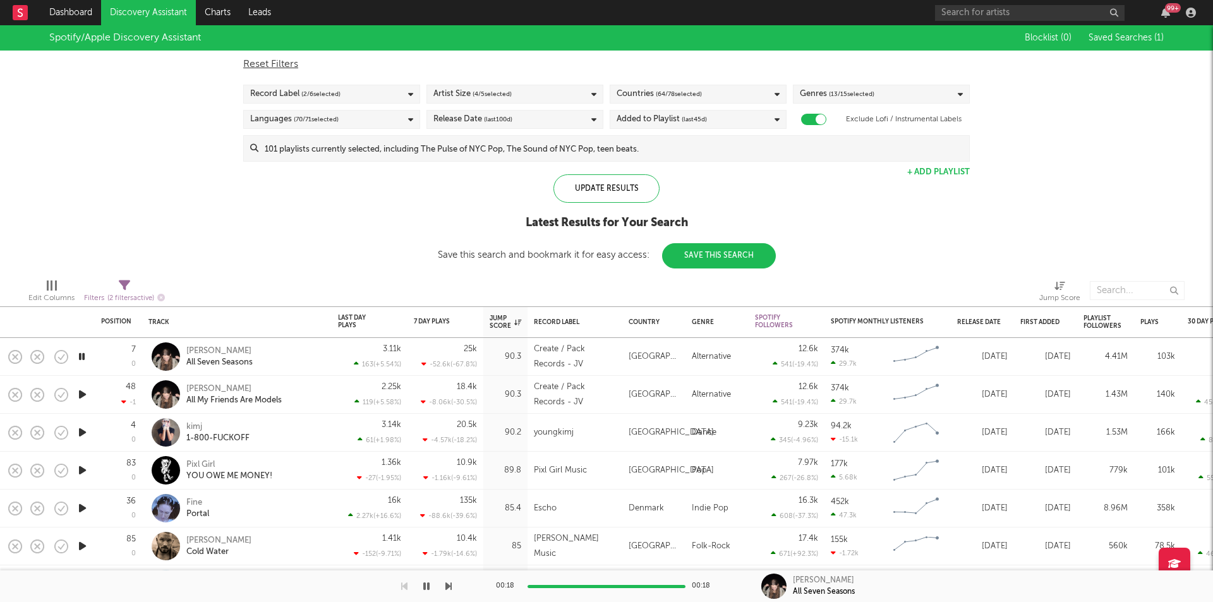
click at [83, 391] on icon "button" at bounding box center [82, 395] width 13 height 16
click at [718, 92] on div "Countries ( 64 / 78 selected)" at bounding box center [698, 94] width 177 height 19
click at [622, 160] on div at bounding box center [622, 162] width 10 height 10
click at [617, 160] on input "[GEOGRAPHIC_DATA]" at bounding box center [617, 163] width 0 height 15
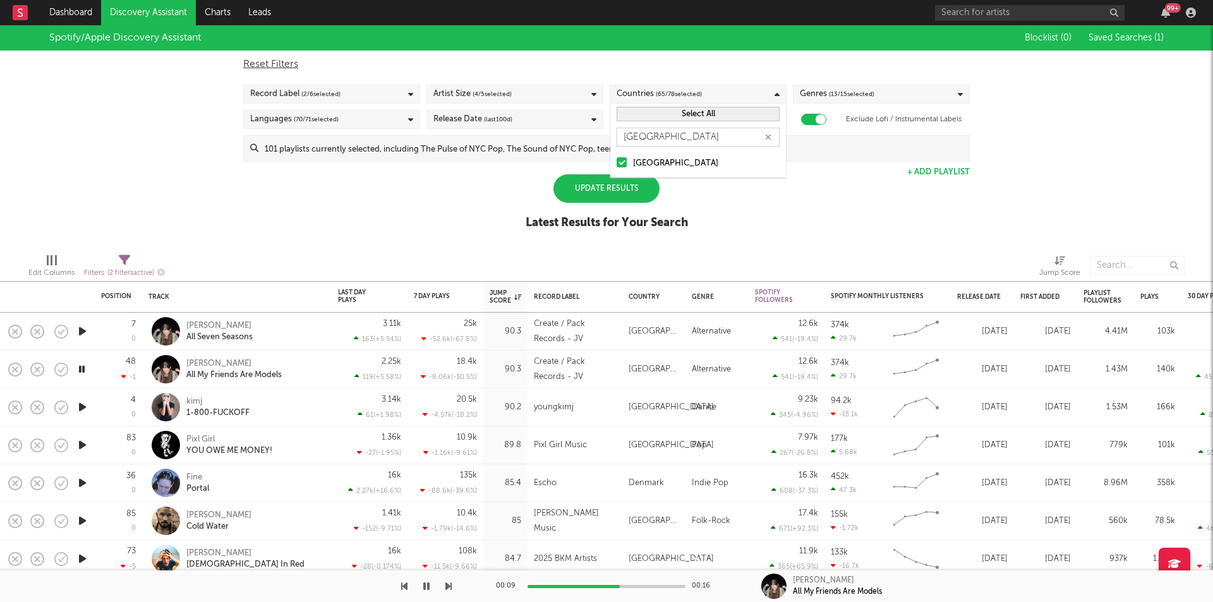
click at [778, 94] on icon at bounding box center [777, 94] width 5 height 8
click at [771, 140] on button "button" at bounding box center [768, 137] width 10 height 12
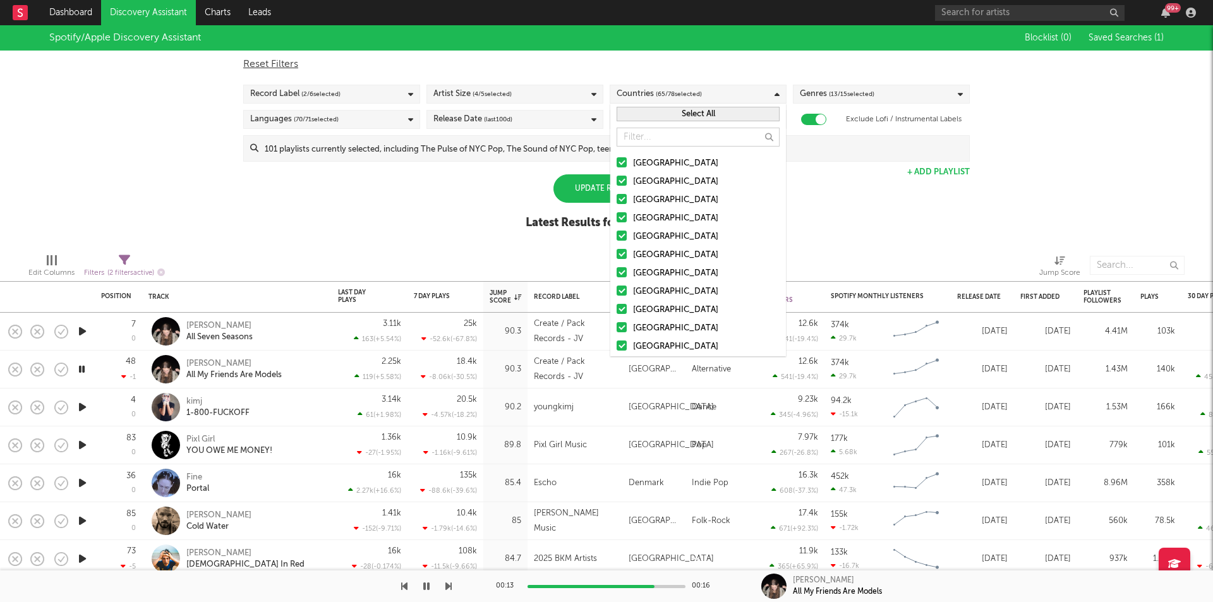
click at [624, 180] on div at bounding box center [622, 181] width 10 height 10
click at [617, 180] on input "Australia" at bounding box center [617, 181] width 0 height 15
click at [624, 176] on div at bounding box center [622, 181] width 10 height 10
click at [617, 176] on input "Australia" at bounding box center [617, 181] width 0 height 15
click at [624, 158] on div at bounding box center [622, 162] width 10 height 10
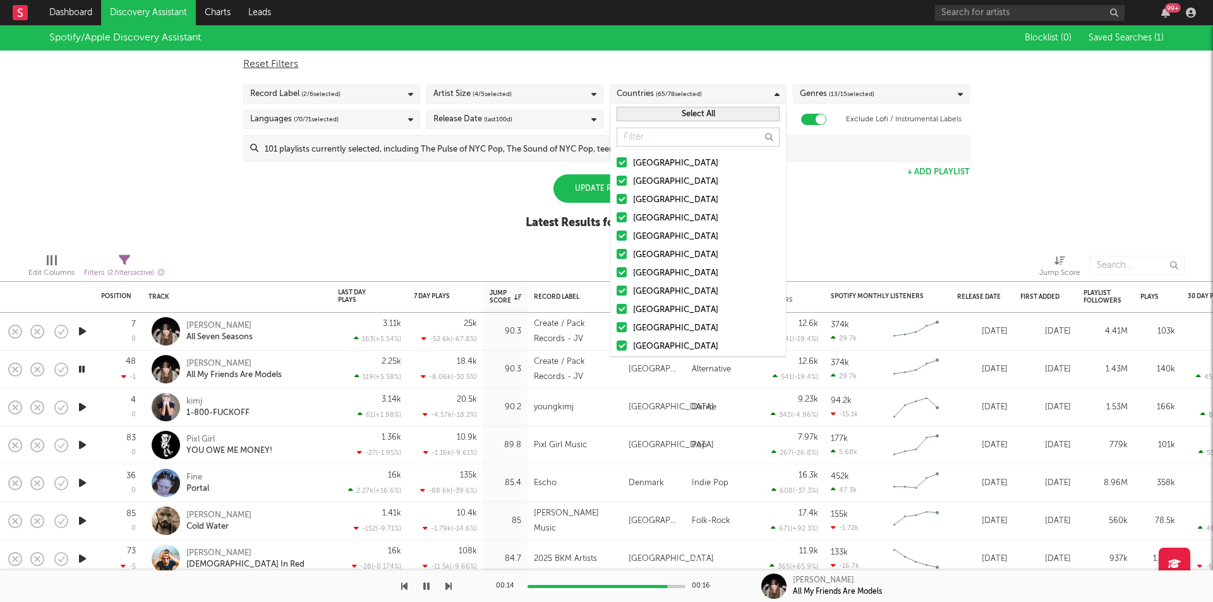
click at [617, 158] on input "[GEOGRAPHIC_DATA]" at bounding box center [617, 163] width 0 height 15
click at [624, 158] on div at bounding box center [622, 162] width 10 height 10
click at [617, 158] on input "[GEOGRAPHIC_DATA]" at bounding box center [617, 163] width 0 height 15
click at [636, 142] on input "text" at bounding box center [698, 137] width 163 height 19
type input "d"
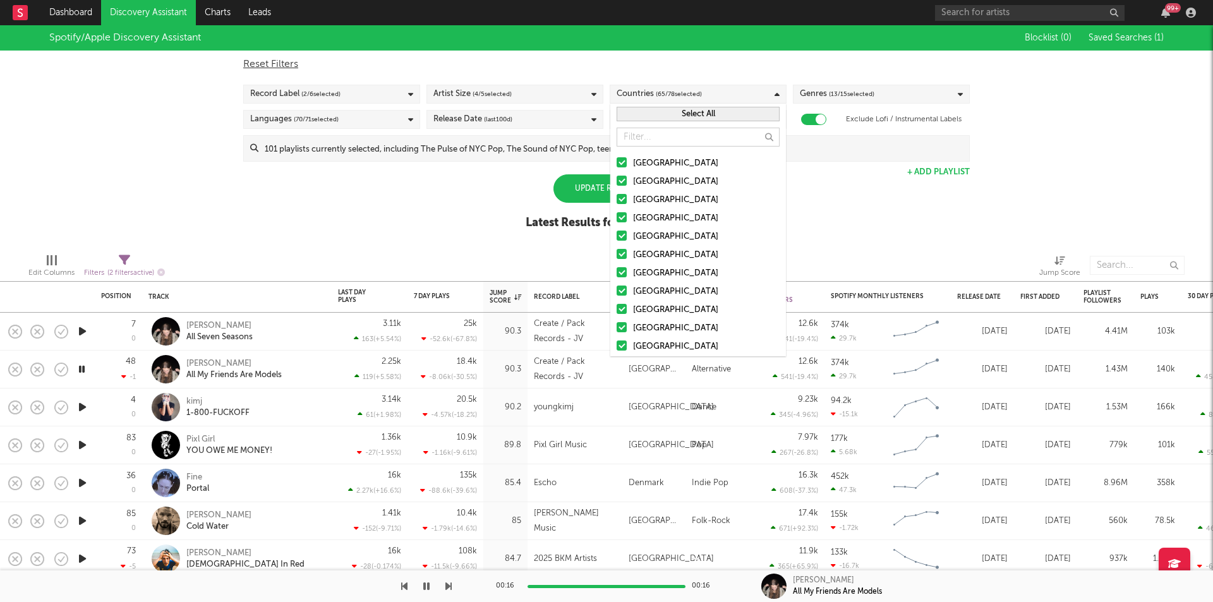
click at [644, 116] on button "Select All" at bounding box center [698, 114] width 163 height 15
click at [644, 116] on button "Deselect All" at bounding box center [698, 114] width 163 height 15
click at [622, 165] on div at bounding box center [622, 162] width 10 height 10
click at [617, 165] on input "[GEOGRAPHIC_DATA]" at bounding box center [617, 163] width 0 height 15
click at [804, 200] on div "Spotify/Apple Discovery Assistant Blocklist ( 0 ) Saved Searches ( 1 ) Reset Fi…" at bounding box center [606, 134] width 1213 height 218
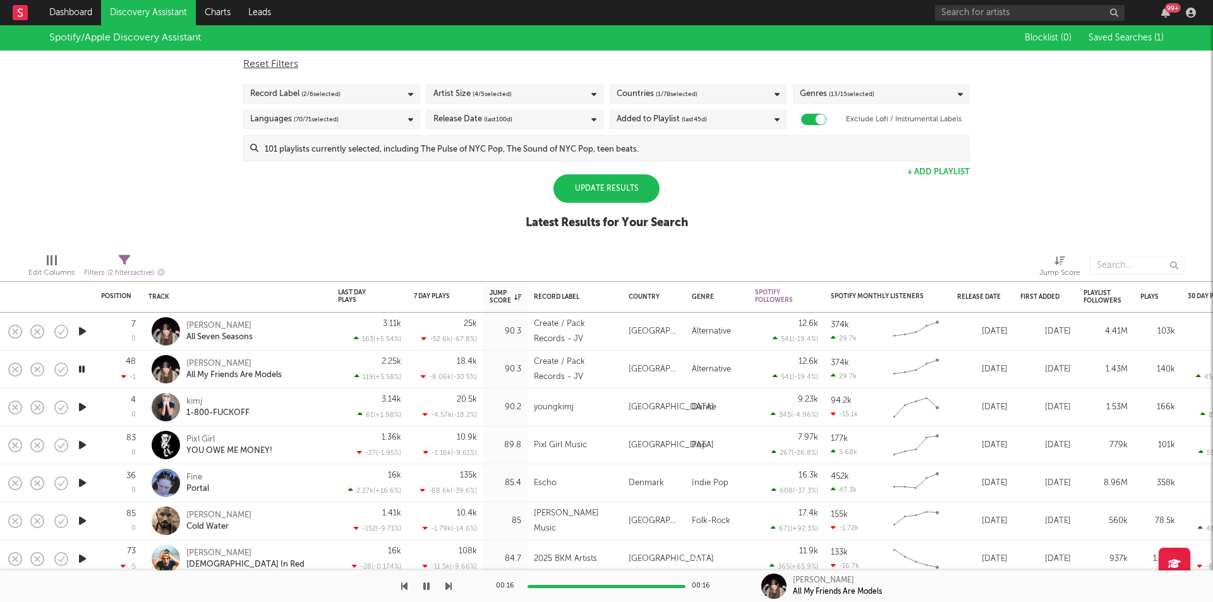
click at [627, 181] on div "Update Results" at bounding box center [606, 188] width 106 height 28
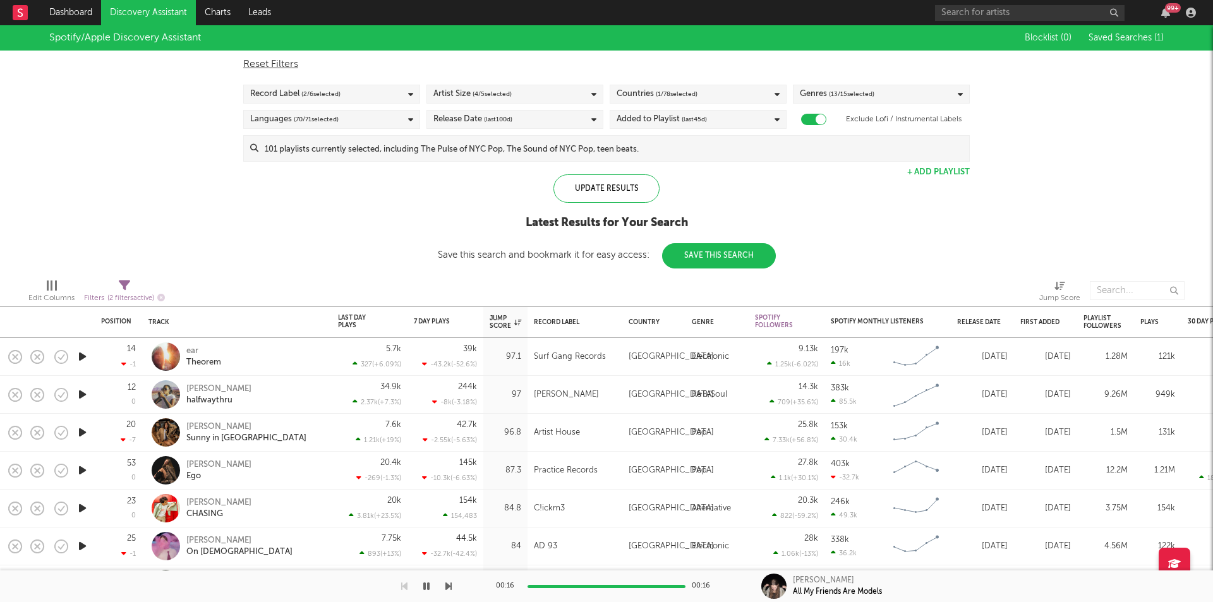
click at [82, 355] on icon "button" at bounding box center [82, 357] width 13 height 16
click at [596, 95] on div "Artist Size ( 4 / 5 selected)" at bounding box center [514, 94] width 177 height 19
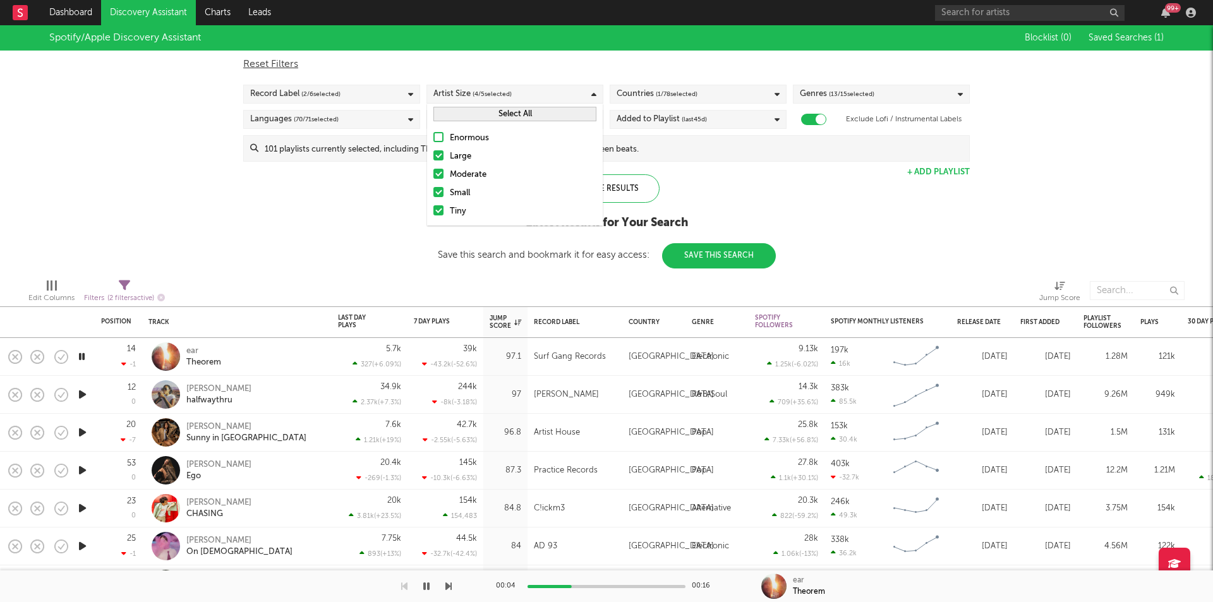
click at [434, 157] on div at bounding box center [438, 155] width 10 height 10
click at [433, 157] on input "Large" at bounding box center [433, 156] width 0 height 15
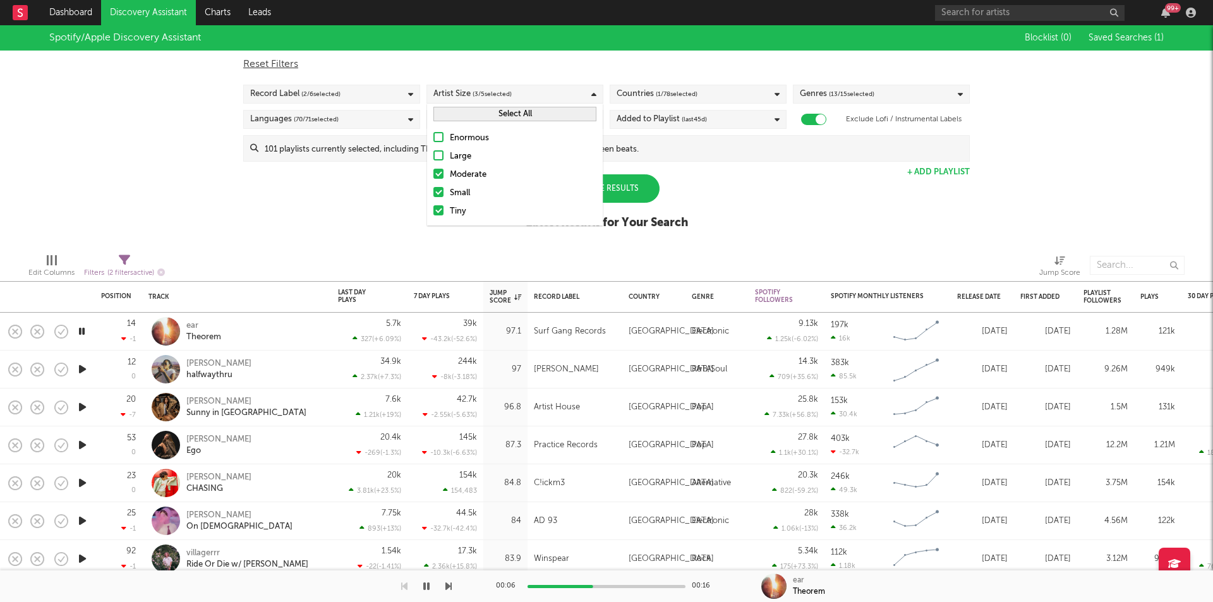
click at [441, 172] on div at bounding box center [438, 174] width 10 height 10
click at [433, 172] on input "Moderate" at bounding box center [433, 174] width 0 height 15
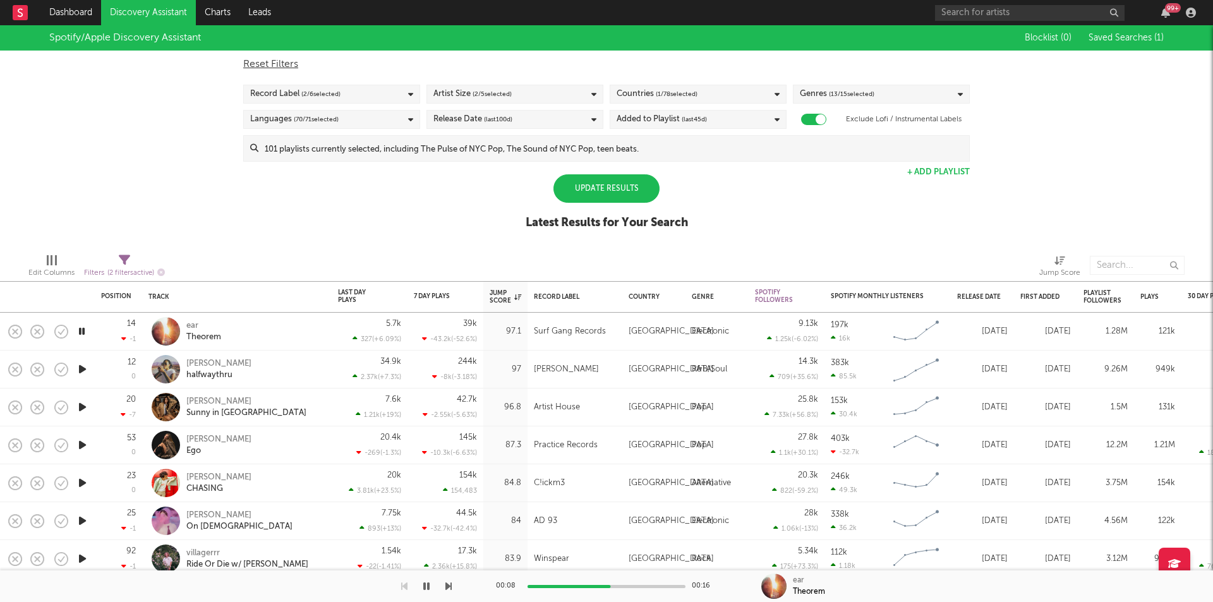
click at [693, 194] on div "Spotify/Apple Discovery Assistant Blocklist ( 0 ) Saved Searches ( 1 ) Reset Fi…" at bounding box center [606, 134] width 1213 height 218
click at [589, 90] on div "Artist Size ( 2 / 5 selected)" at bounding box center [514, 94] width 177 height 19
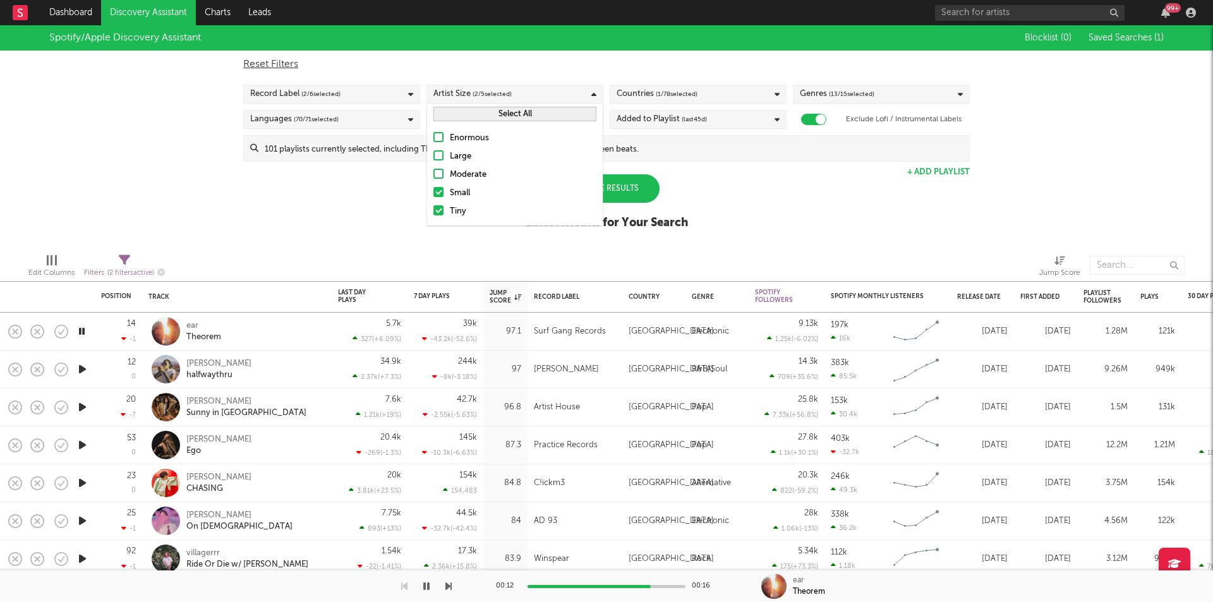
click at [756, 208] on div "Spotify/Apple Discovery Assistant Blocklist ( 0 ) Saved Searches ( 1 ) Reset Fi…" at bounding box center [606, 134] width 1213 height 218
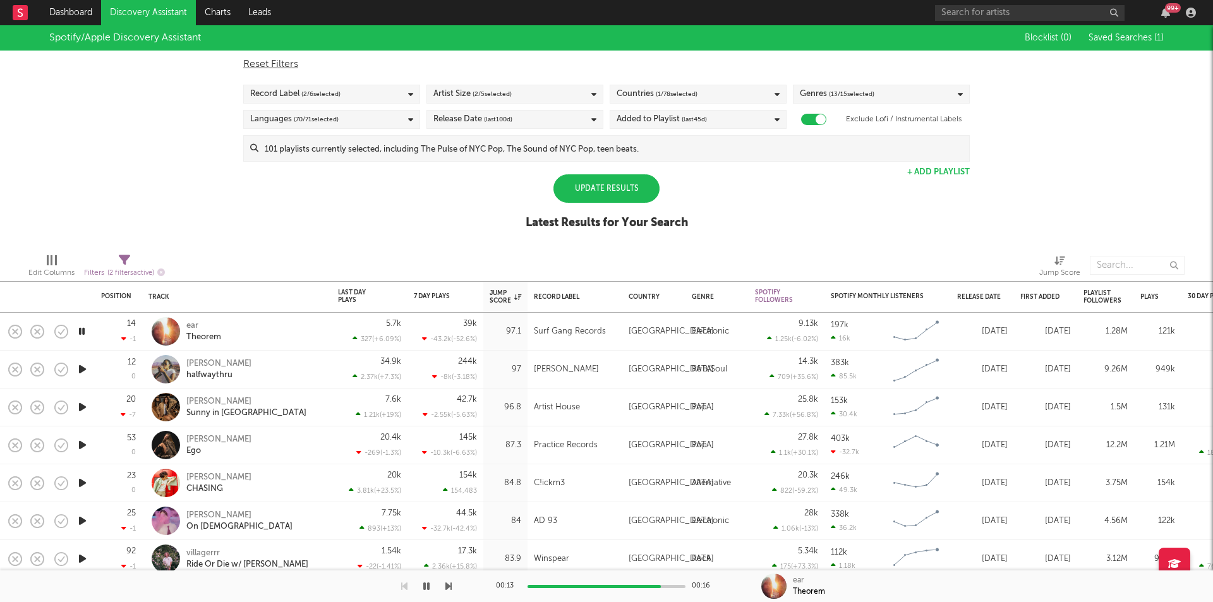
click at [593, 118] on icon at bounding box center [593, 120] width 5 height 8
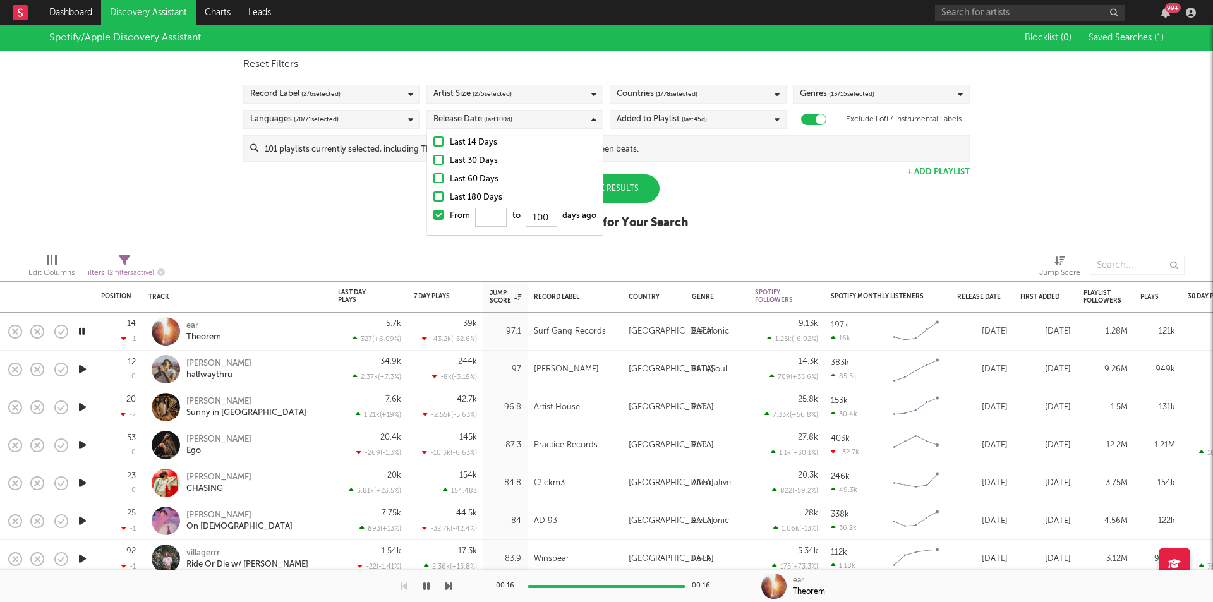
click at [815, 176] on div "Spotify/Apple Discovery Assistant Blocklist ( 0 ) Saved Searches ( 1 ) Reset Fi…" at bounding box center [606, 134] width 1213 height 218
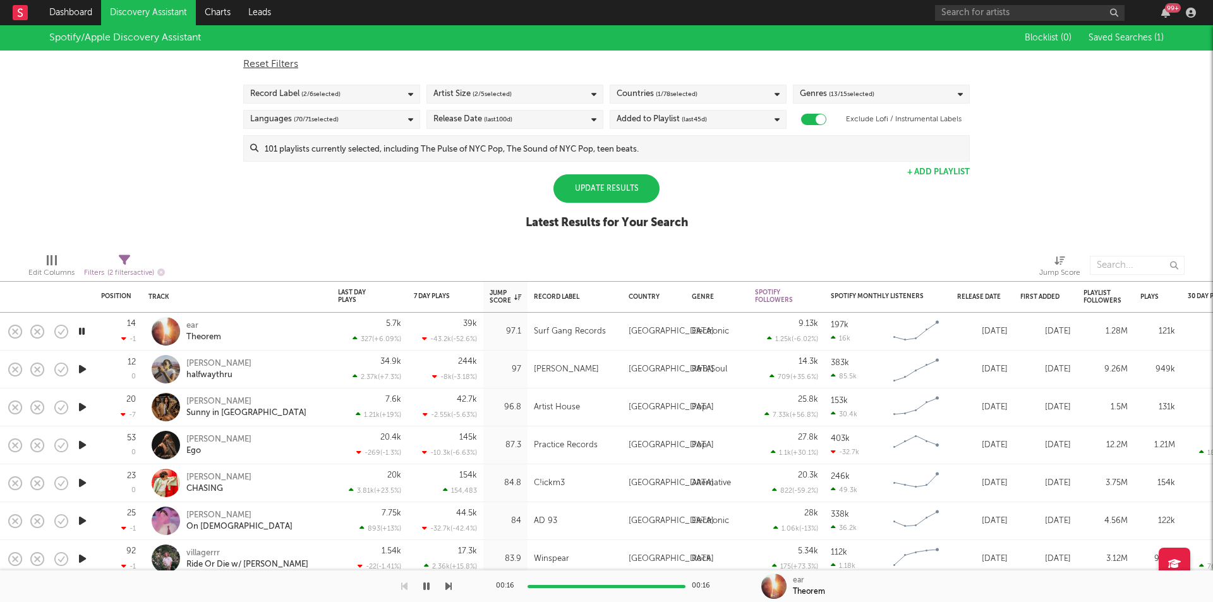
click at [412, 89] on div "Record Label ( 2 / 6 selected)" at bounding box center [331, 94] width 177 height 19
click at [839, 197] on div "Spotify/Apple Discovery Assistant Blocklist ( 0 ) Saved Searches ( 1 ) Reset Fi…" at bounding box center [606, 134] width 1213 height 218
click at [618, 182] on div "Update Results" at bounding box center [606, 188] width 106 height 28
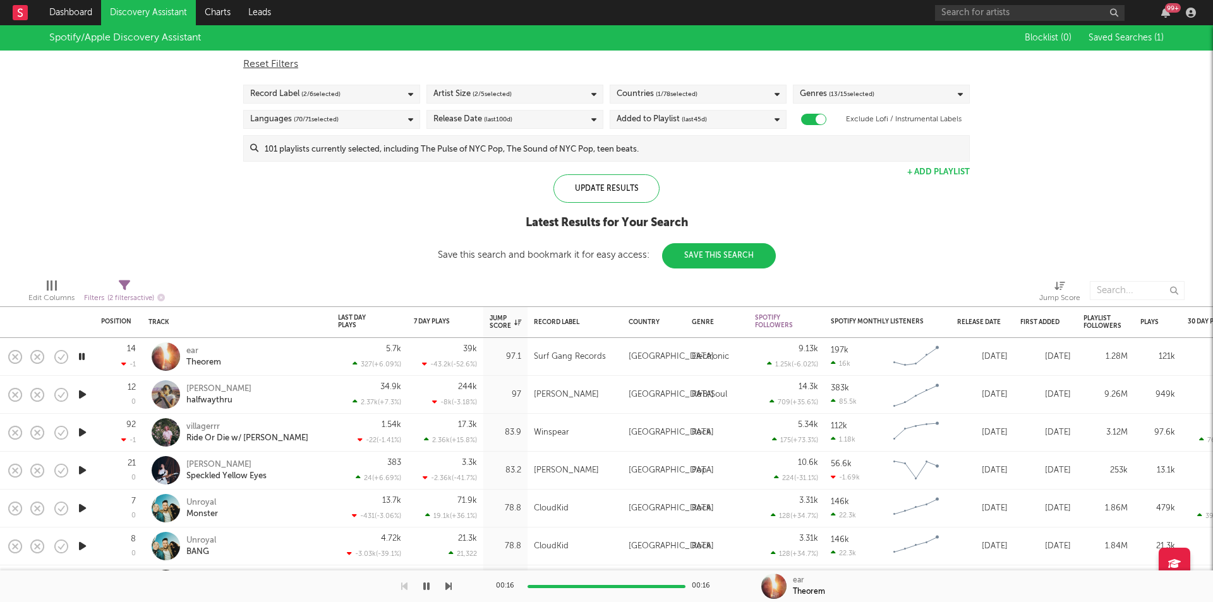
click at [80, 397] on icon "button" at bounding box center [82, 395] width 13 height 16
click at [84, 470] on icon "button" at bounding box center [82, 471] width 13 height 16
click at [83, 426] on icon "button" at bounding box center [82, 433] width 13 height 16
click at [83, 392] on icon "button" at bounding box center [82, 395] width 13 height 16
click at [84, 462] on div at bounding box center [82, 471] width 25 height 38
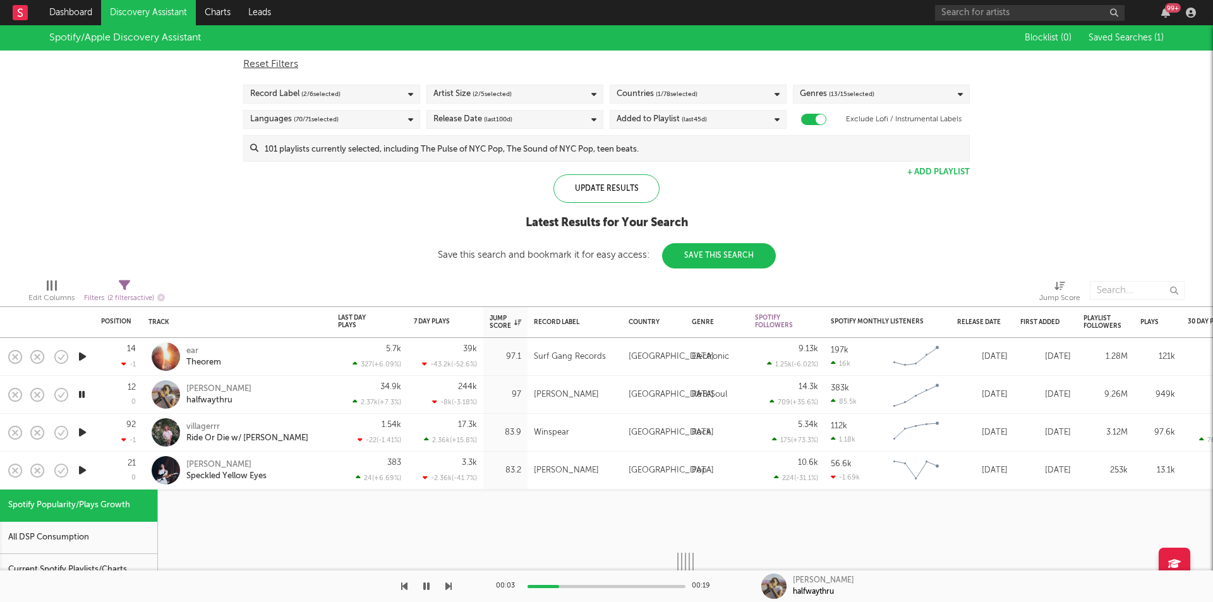
click at [82, 471] on icon "button" at bounding box center [82, 471] width 13 height 16
select select "1w"
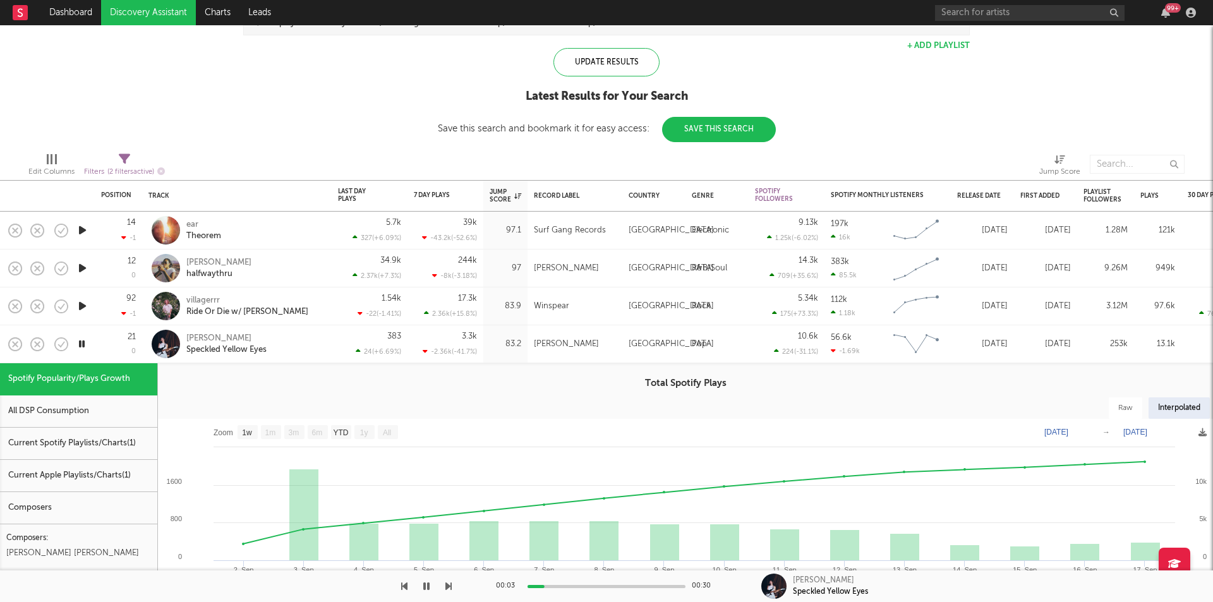
click at [99, 336] on div "21 0" at bounding box center [118, 344] width 47 height 38
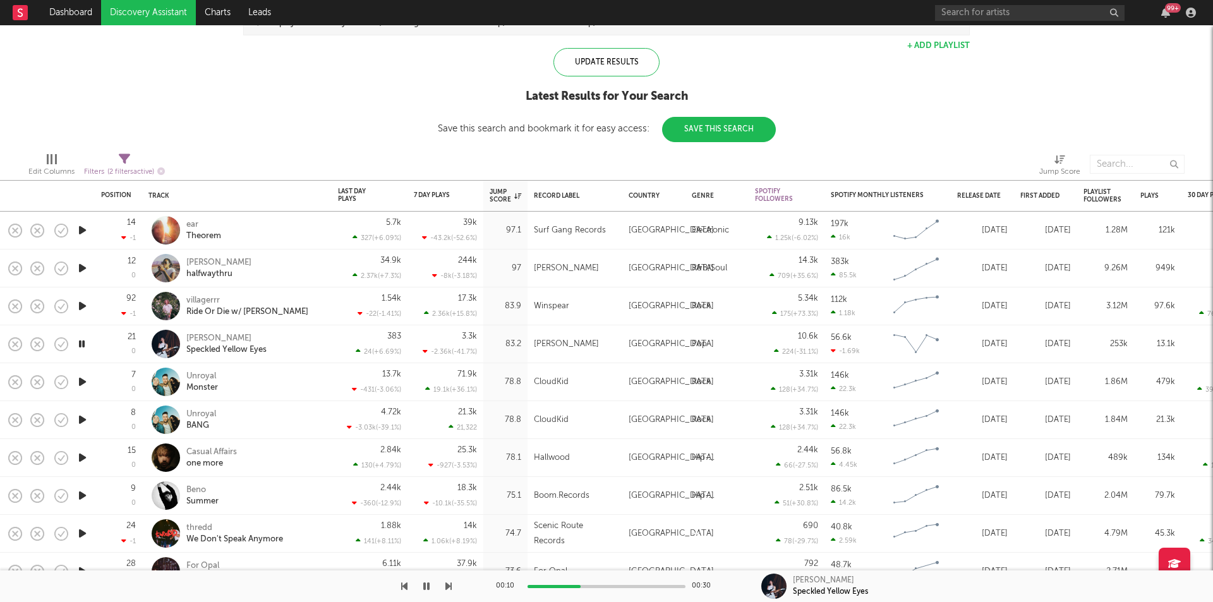
click at [78, 385] on icon "button" at bounding box center [82, 382] width 13 height 16
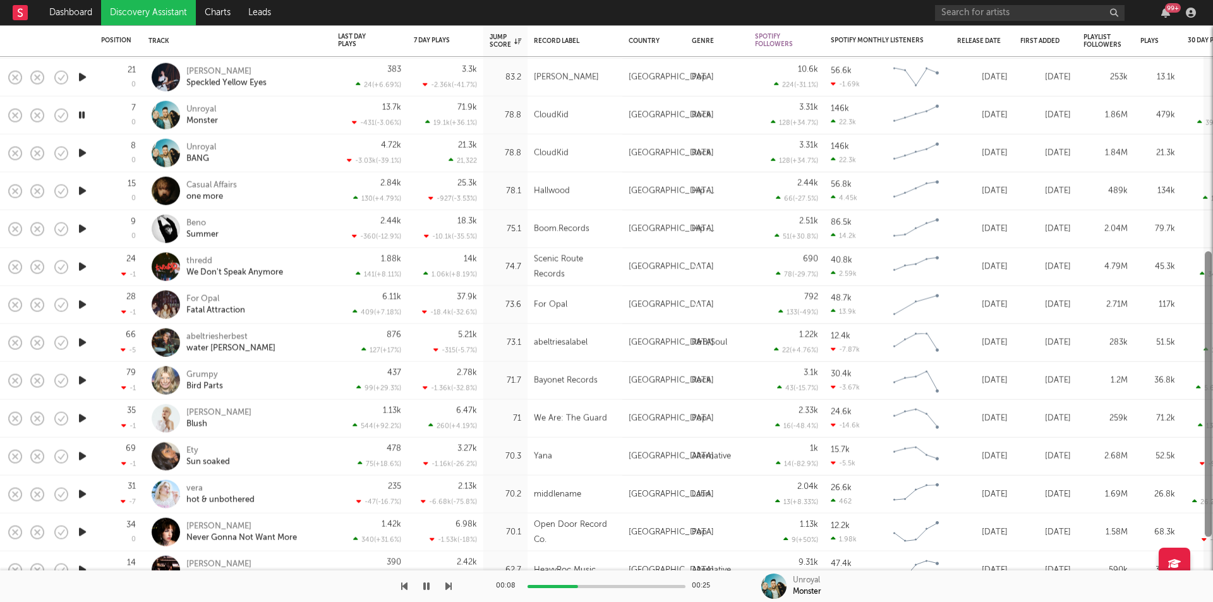
drag, startPoint x: 1208, startPoint y: 214, endPoint x: 1159, endPoint y: 353, distance: 148.1
click at [1159, 353] on div "14 -1 ear Theorem 5.7k 327 ( +6.09 % ) 39k -43.2k ( -52.6 % ) 97.1 Surf Gang Re…" at bounding box center [606, 313] width 1213 height 577
click at [87, 531] on icon "button" at bounding box center [82, 532] width 13 height 16
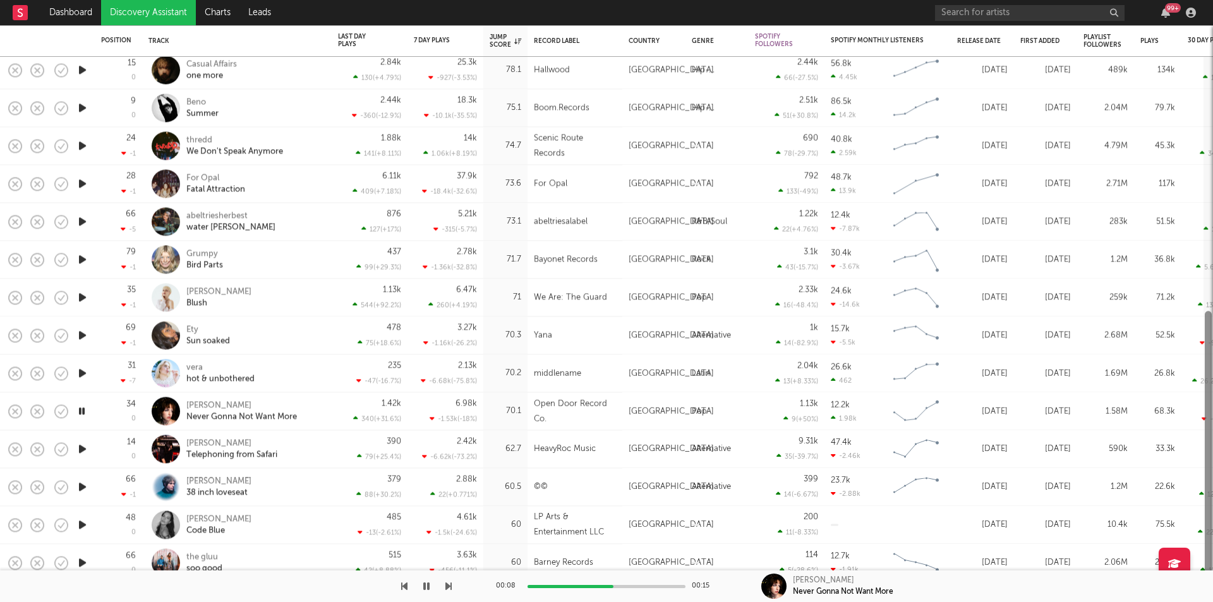
drag, startPoint x: 1209, startPoint y: 305, endPoint x: 1094, endPoint y: 454, distance: 188.3
click at [1192, 466] on div "12 0 Chelsea Jordan halfwaythru 34.9k 2.37k ( +7.3 % ) 244k -8k ( -3.18 % ) 97 …" at bounding box center [606, 313] width 1213 height 577
click at [205, 400] on div "Tess Clare Never Gonna Not Want More" at bounding box center [236, 412] width 177 height 37
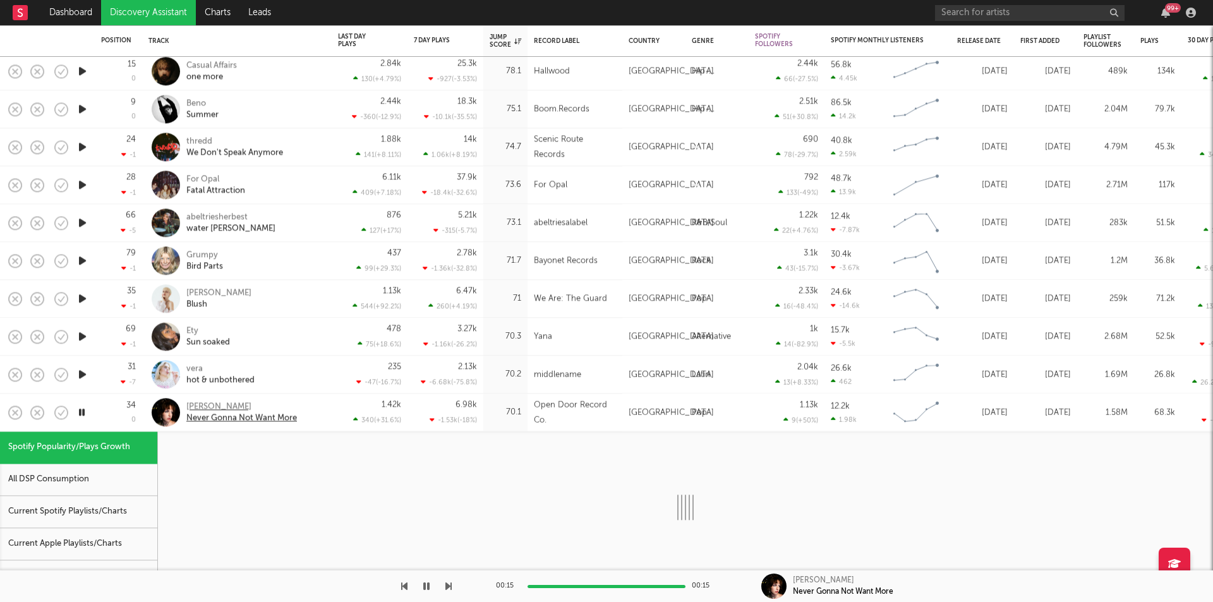
click at [203, 408] on div "[PERSON_NAME]" at bounding box center [241, 406] width 111 height 11
select select "1w"
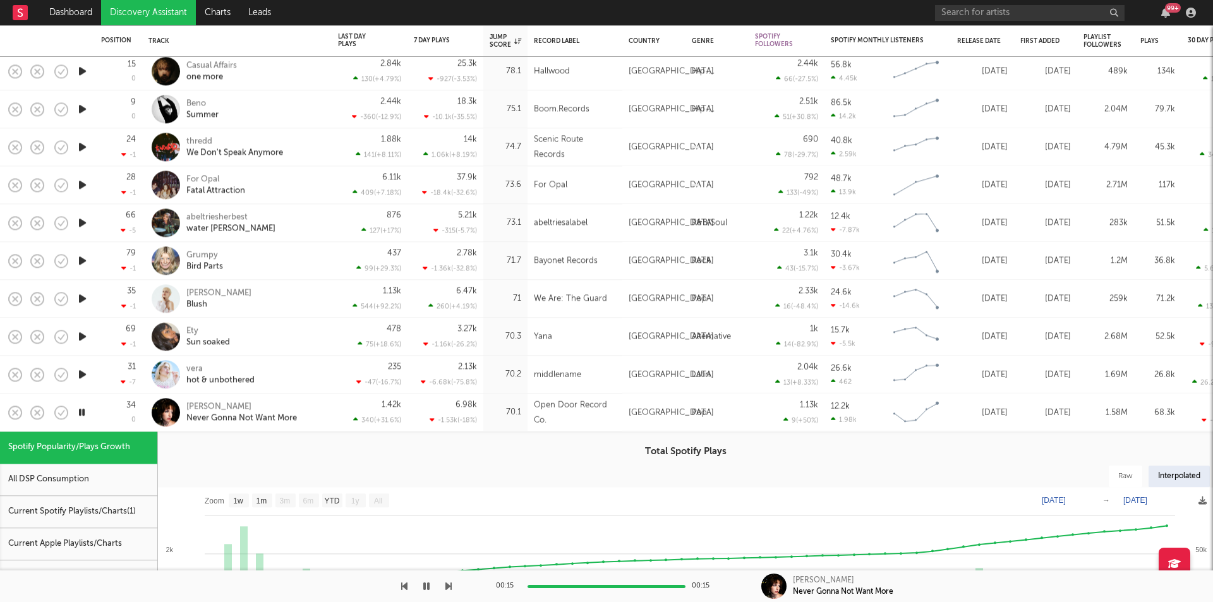
click at [84, 404] on div at bounding box center [82, 413] width 25 height 38
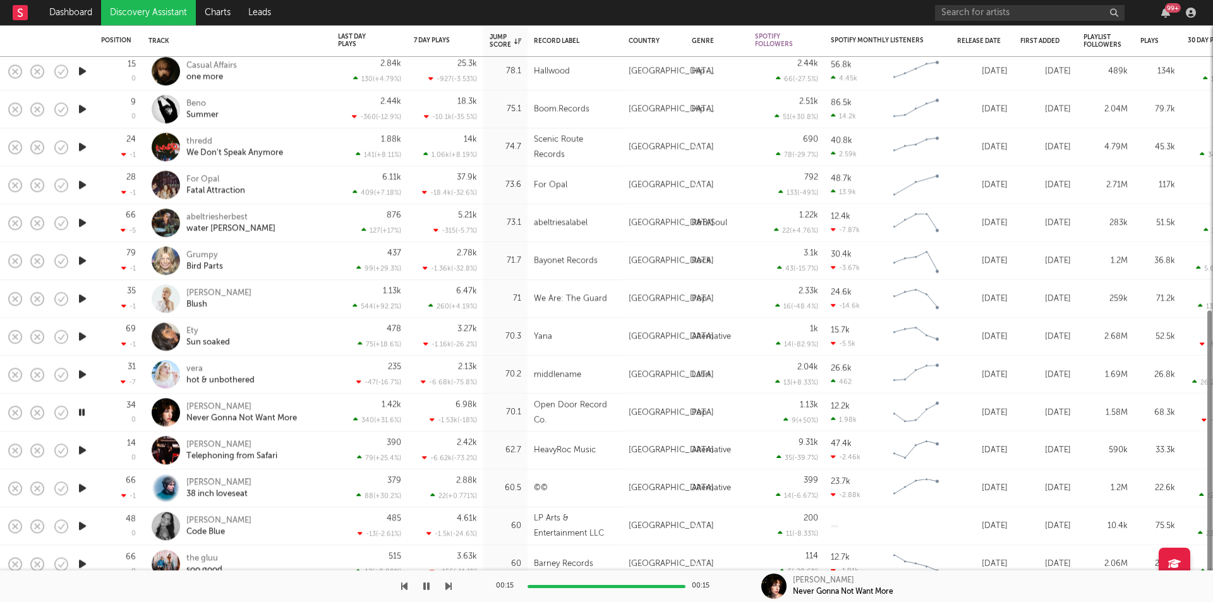
click at [83, 412] on icon "button" at bounding box center [82, 412] width 12 height 16
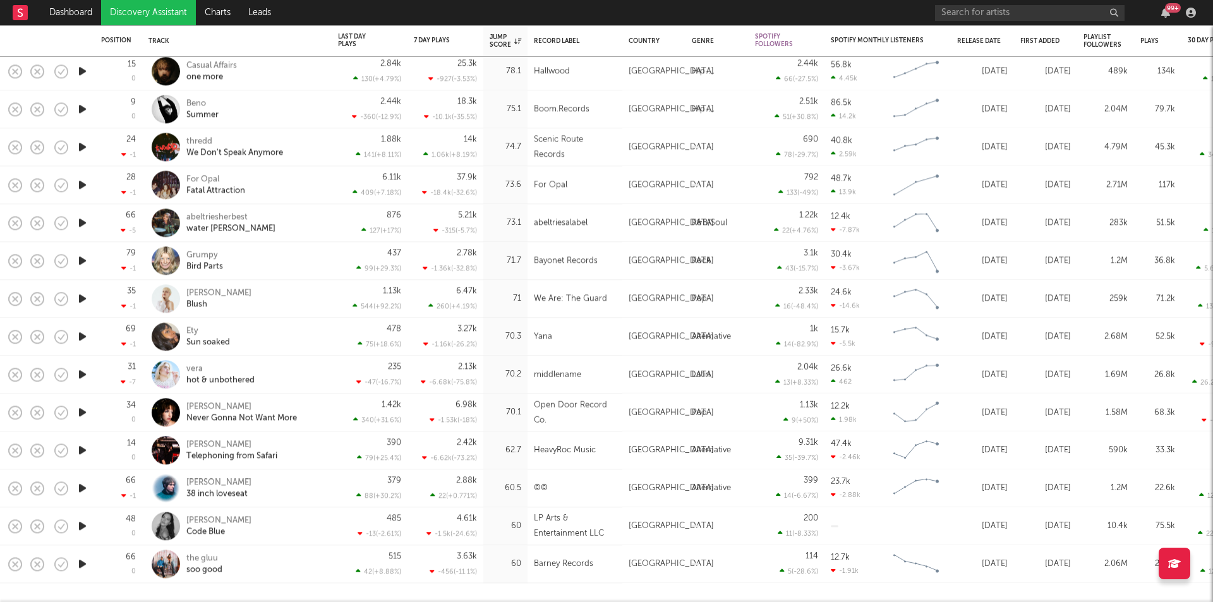
click at [77, 524] on icon "button" at bounding box center [82, 526] width 13 height 16
click at [82, 521] on icon "button" at bounding box center [82, 526] width 12 height 16
click at [82, 521] on icon "button" at bounding box center [82, 526] width 13 height 16
click at [80, 528] on icon "button" at bounding box center [82, 526] width 12 height 16
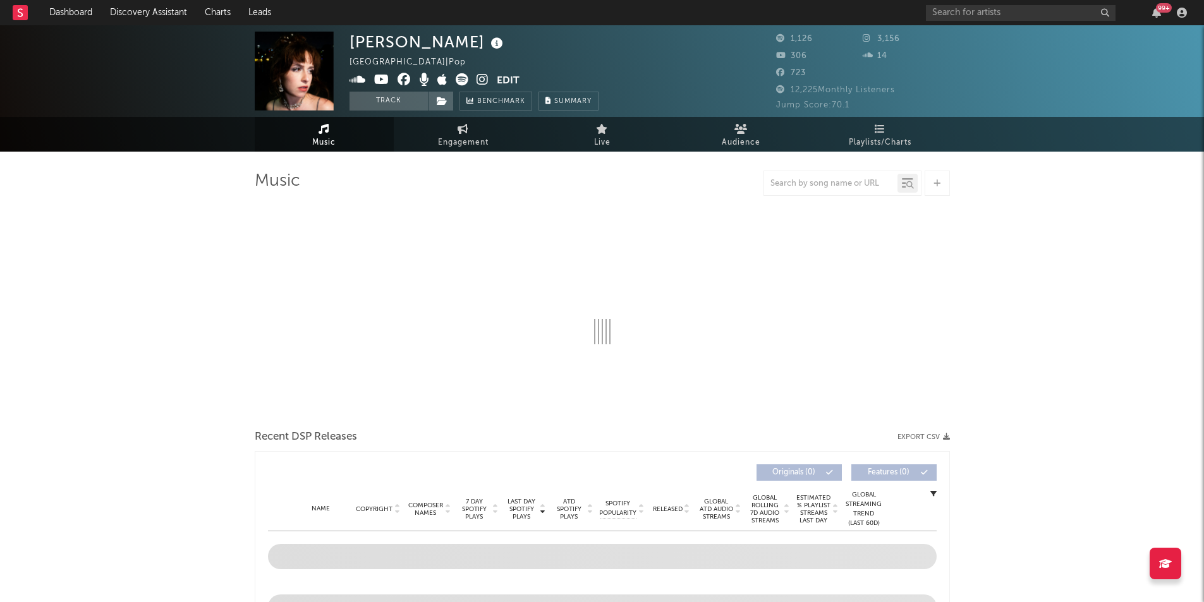
select select "1w"
